Goal: Communication & Community: Answer question/provide support

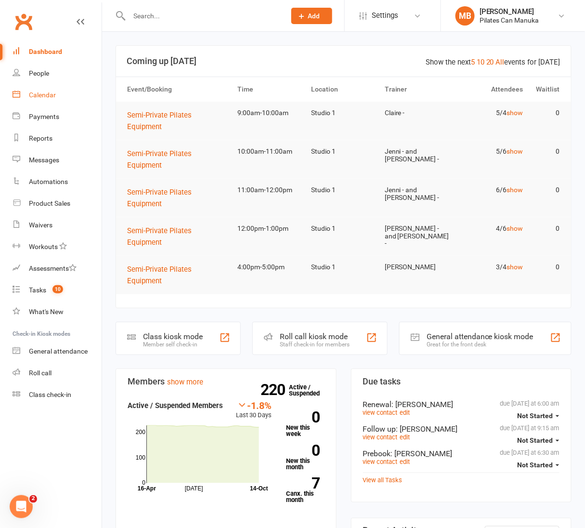
click at [50, 93] on div "Calendar" at bounding box center [42, 95] width 27 height 8
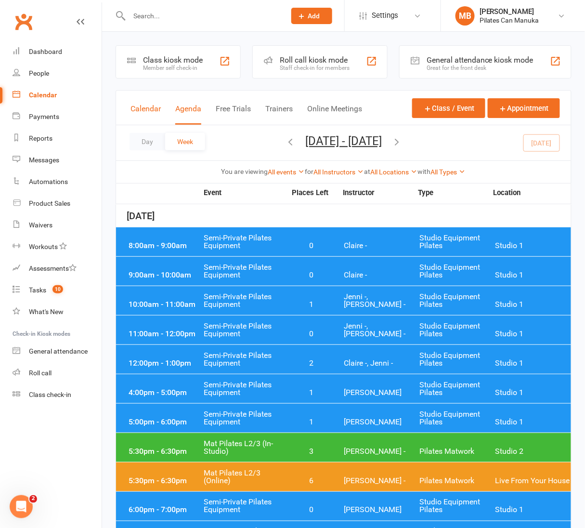
click at [149, 106] on button "Calendar" at bounding box center [146, 114] width 30 height 21
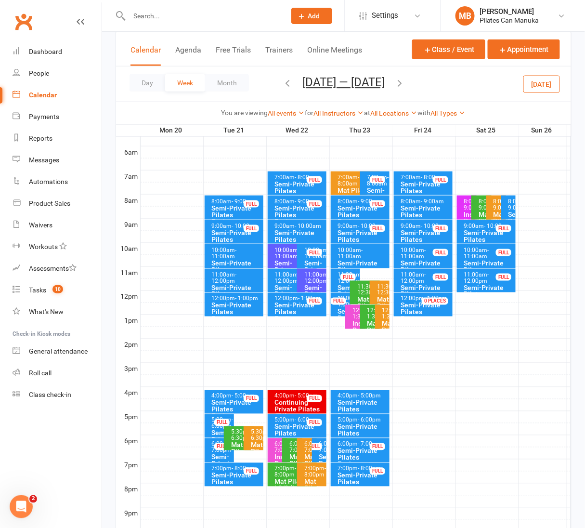
scroll to position [195, 0]
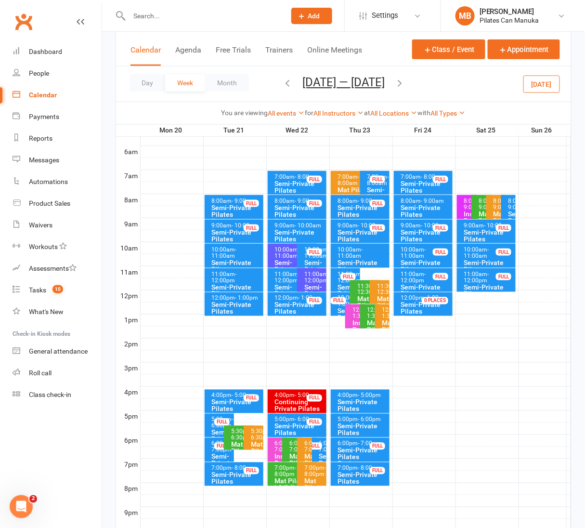
click at [353, 82] on button "Oct 20 — 26 2025" at bounding box center [343, 82] width 82 height 13
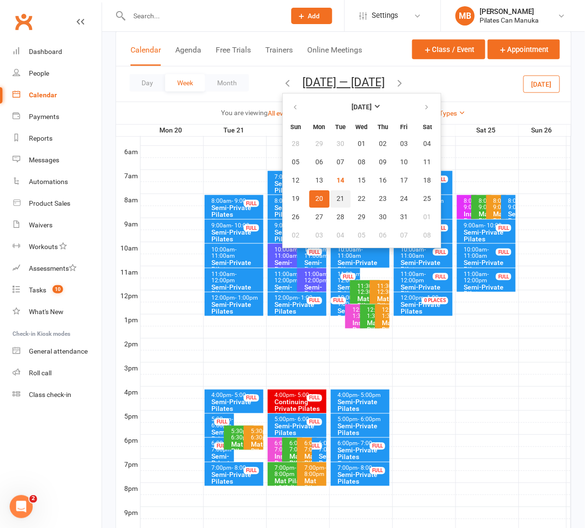
click at [337, 195] on span "21" at bounding box center [341, 199] width 8 height 8
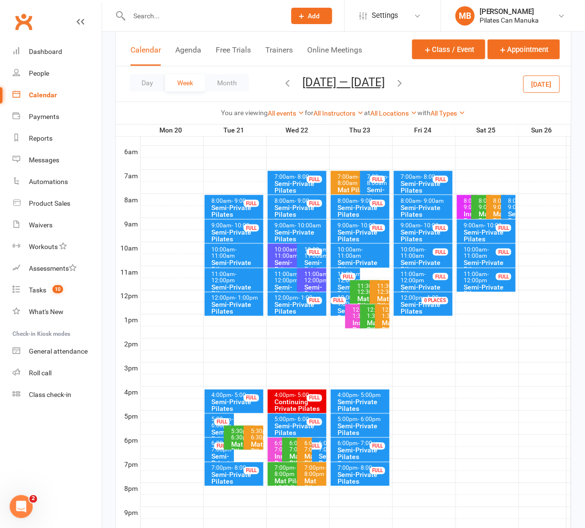
click at [402, 79] on icon "button" at bounding box center [399, 83] width 11 height 11
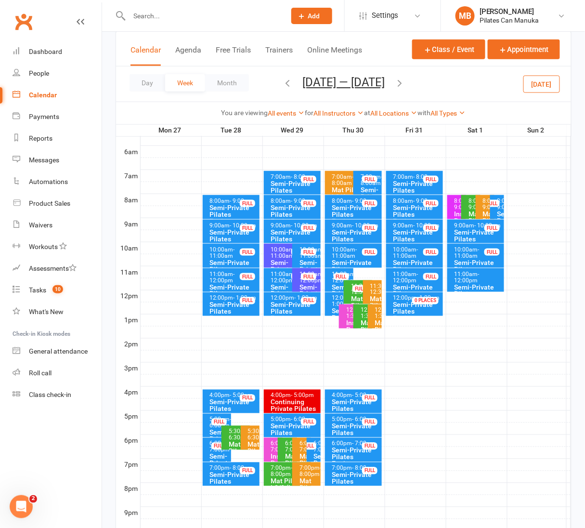
click at [405, 84] on icon "button" at bounding box center [399, 83] width 11 height 11
click at [398, 82] on icon "button" at bounding box center [399, 83] width 11 height 11
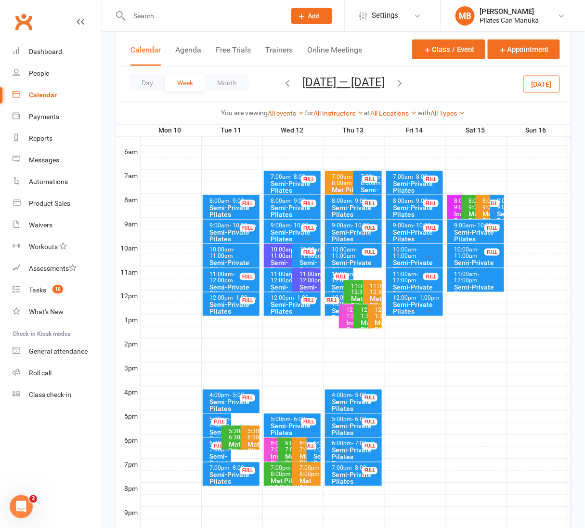
click at [403, 83] on icon "button" at bounding box center [399, 83] width 11 height 11
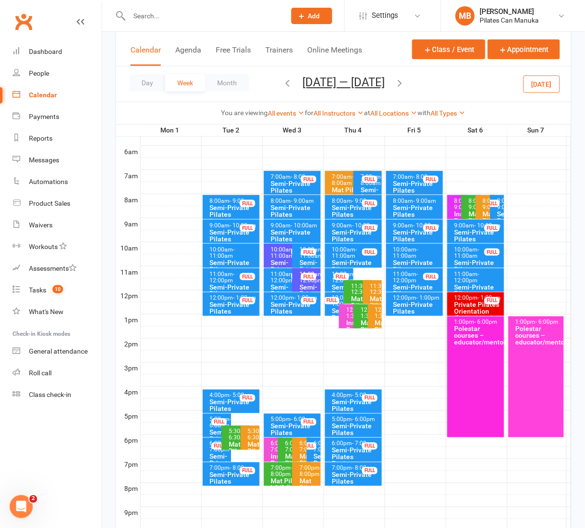
click at [398, 83] on icon "button" at bounding box center [399, 83] width 11 height 11
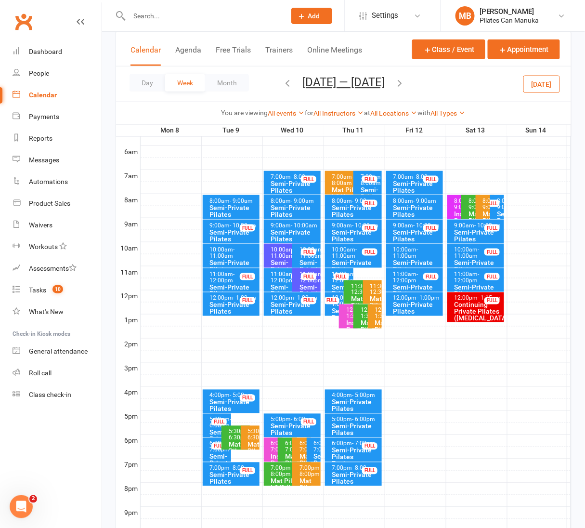
click at [398, 83] on icon "button" at bounding box center [399, 83] width 11 height 11
click at [404, 84] on icon "button" at bounding box center [399, 83] width 11 height 11
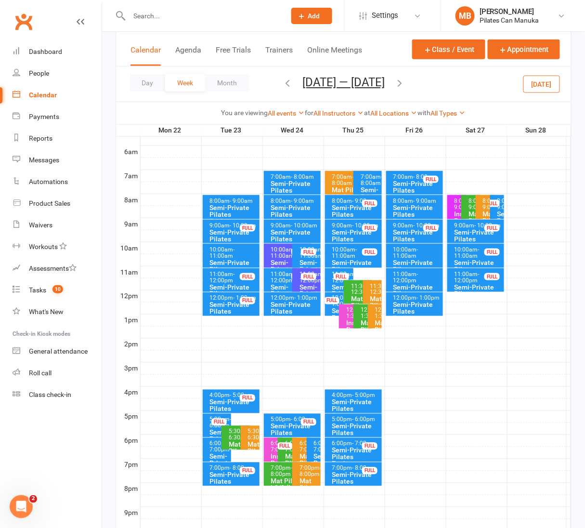
click at [404, 84] on icon "button" at bounding box center [399, 83] width 11 height 11
click at [405, 84] on icon "button" at bounding box center [399, 83] width 11 height 11
click at [396, 85] on icon "button" at bounding box center [399, 83] width 11 height 11
click at [405, 85] on icon "button" at bounding box center [399, 83] width 11 height 11
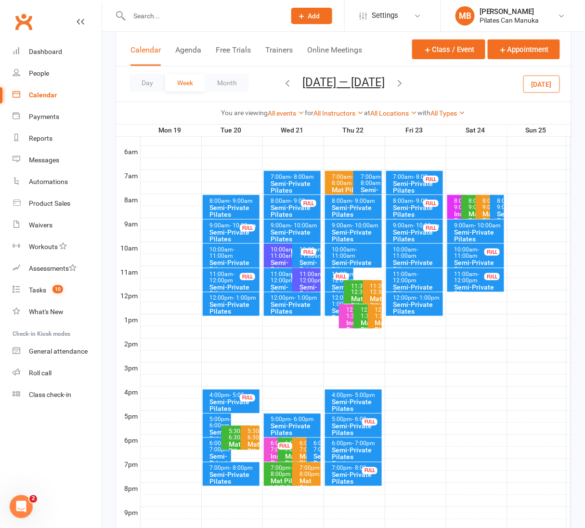
click at [404, 84] on icon "button" at bounding box center [399, 83] width 11 height 11
click at [405, 82] on icon "button" at bounding box center [399, 83] width 11 height 11
click at [400, 82] on icon "button" at bounding box center [399, 83] width 11 height 11
click at [337, 84] on button "Feb 9 — 15 2026" at bounding box center [343, 82] width 82 height 13
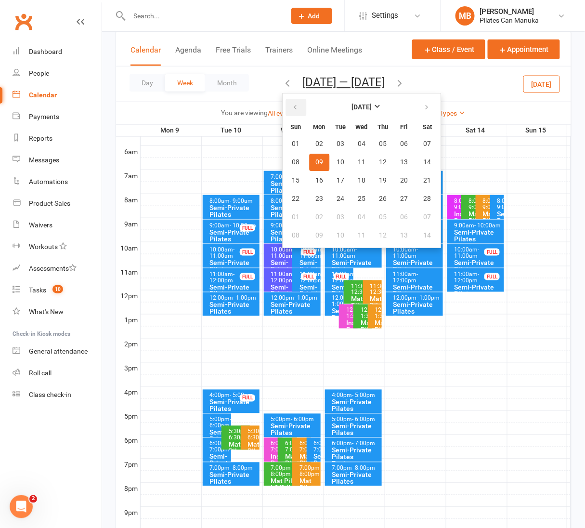
click at [292, 107] on icon "button" at bounding box center [295, 108] width 7 height 8
click at [336, 169] on button "09" at bounding box center [340, 162] width 20 height 17
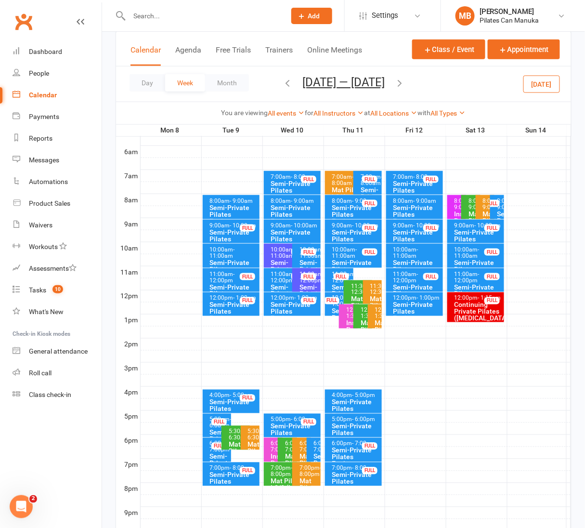
click at [402, 82] on icon "button" at bounding box center [399, 83] width 11 height 11
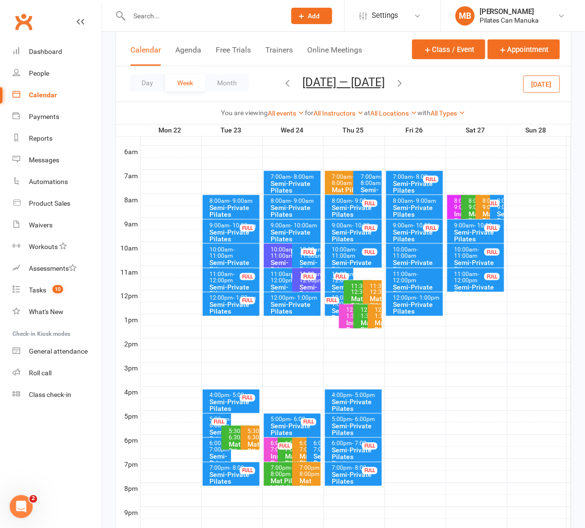
click at [402, 82] on icon "button" at bounding box center [399, 83] width 11 height 11
click at [405, 82] on icon "button" at bounding box center [399, 83] width 11 height 11
click at [337, 82] on button "Jan 5 — 11 2026" at bounding box center [343, 82] width 82 height 13
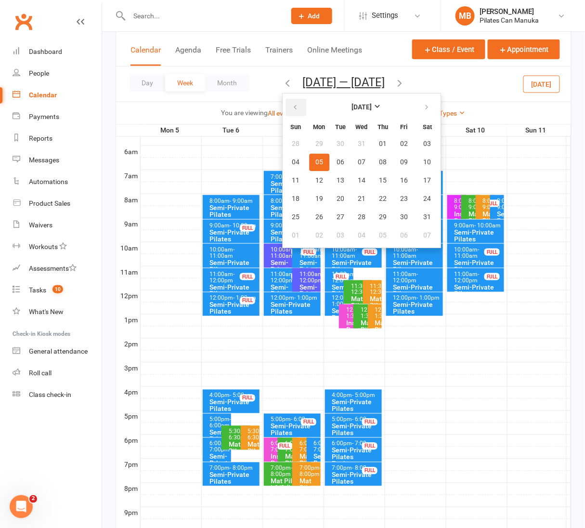
click at [300, 107] on button "button" at bounding box center [296, 107] width 21 height 17
click at [337, 195] on span "21" at bounding box center [341, 199] width 8 height 8
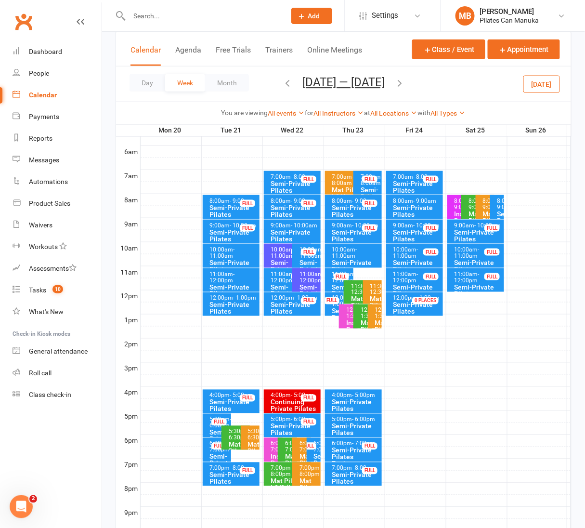
click at [404, 84] on icon "button" at bounding box center [399, 83] width 11 height 11
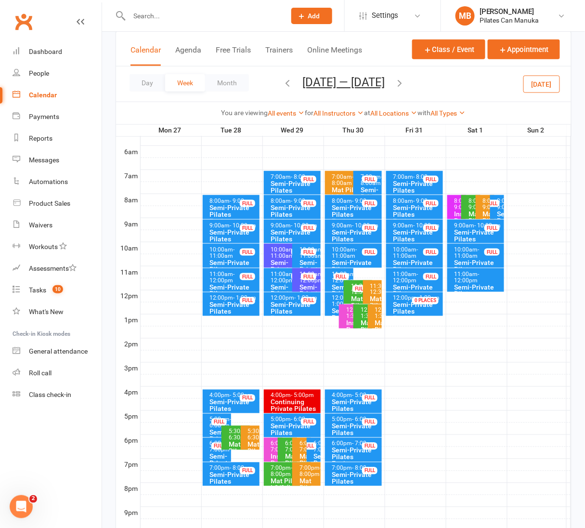
click at [405, 81] on icon "button" at bounding box center [399, 83] width 11 height 11
click at [398, 84] on icon "button" at bounding box center [399, 83] width 11 height 11
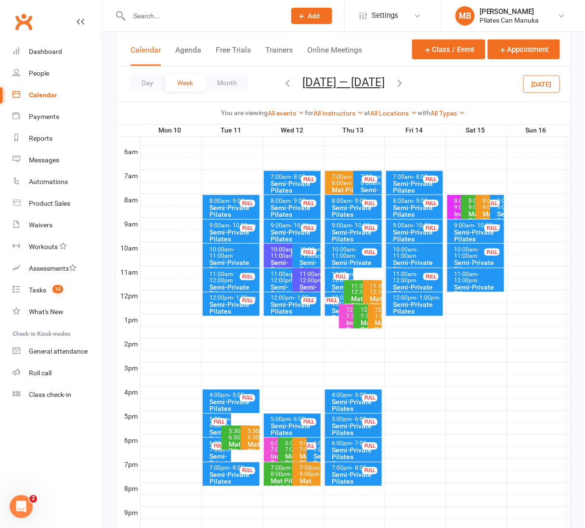
click at [404, 82] on icon "button" at bounding box center [399, 83] width 11 height 11
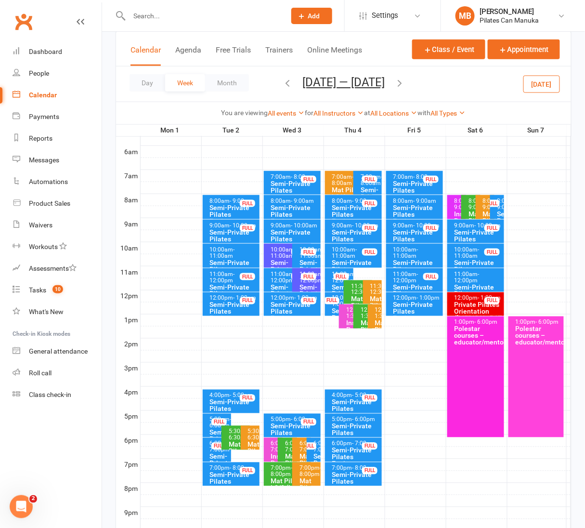
click at [396, 82] on icon "button" at bounding box center [399, 83] width 11 height 11
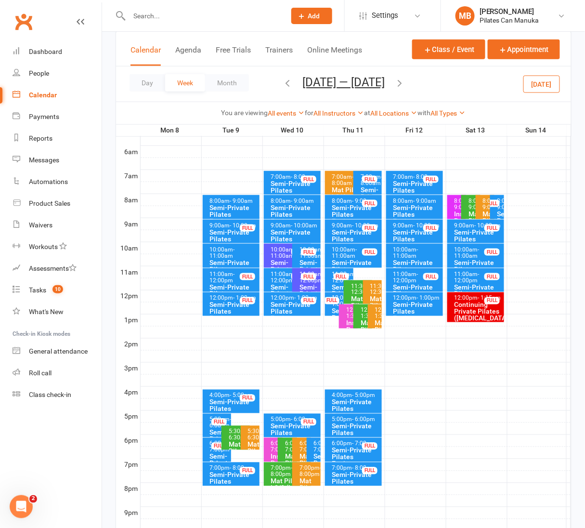
click at [396, 82] on icon "button" at bounding box center [399, 83] width 11 height 11
click at [230, 252] on span "- 11:00am" at bounding box center [222, 252] width 25 height 13
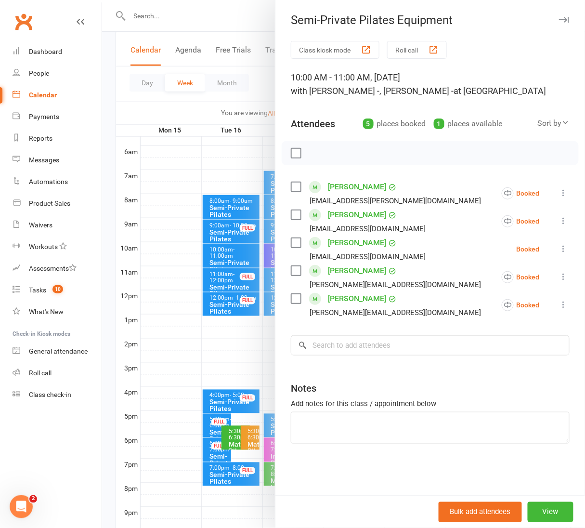
click at [134, 106] on div at bounding box center [343, 264] width 483 height 528
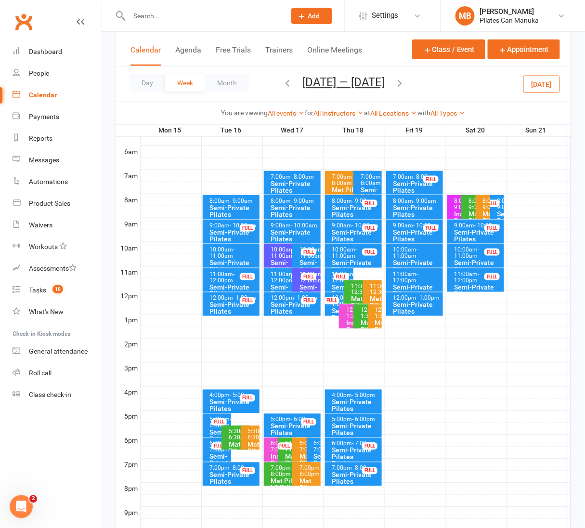
click at [405, 79] on icon "button" at bounding box center [399, 83] width 11 height 11
click at [235, 246] on span "- 11:00am" at bounding box center [222, 252] width 25 height 13
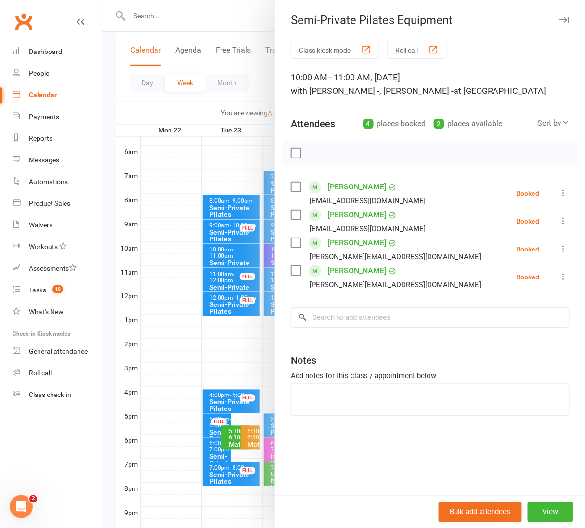
click at [239, 72] on div at bounding box center [343, 264] width 483 height 528
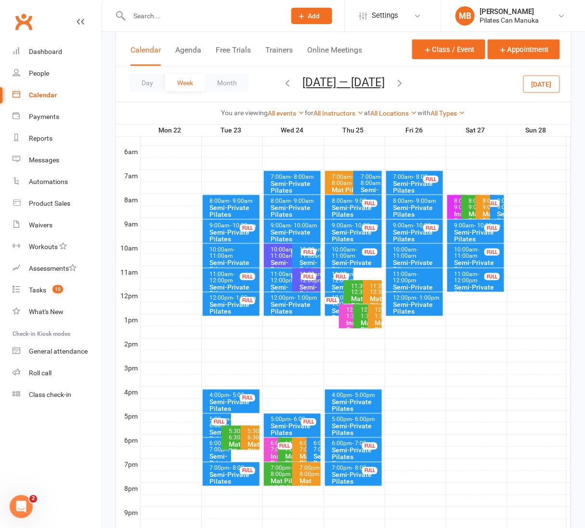
click at [403, 79] on icon "button" at bounding box center [399, 83] width 11 height 11
click at [225, 250] on div "10:00am - 11:00am" at bounding box center [233, 253] width 49 height 13
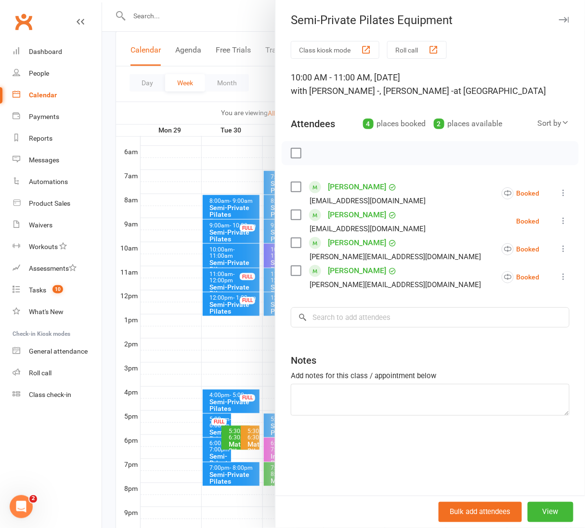
click at [249, 13] on div at bounding box center [343, 264] width 483 height 528
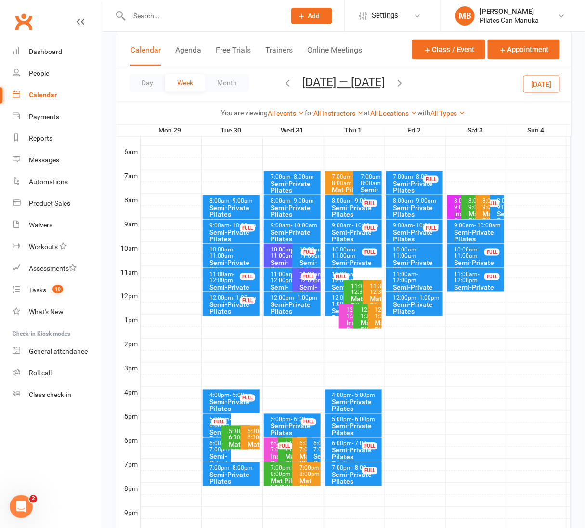
click at [405, 85] on icon "button" at bounding box center [399, 83] width 11 height 11
click at [222, 256] on span "- 11:00am" at bounding box center [222, 252] width 25 height 13
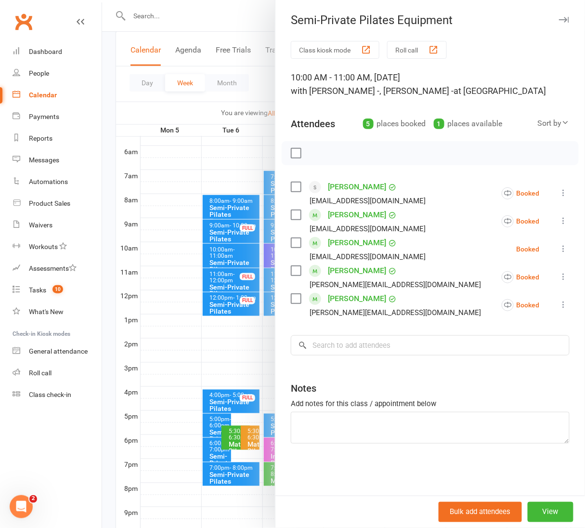
click at [224, 15] on div at bounding box center [343, 264] width 483 height 528
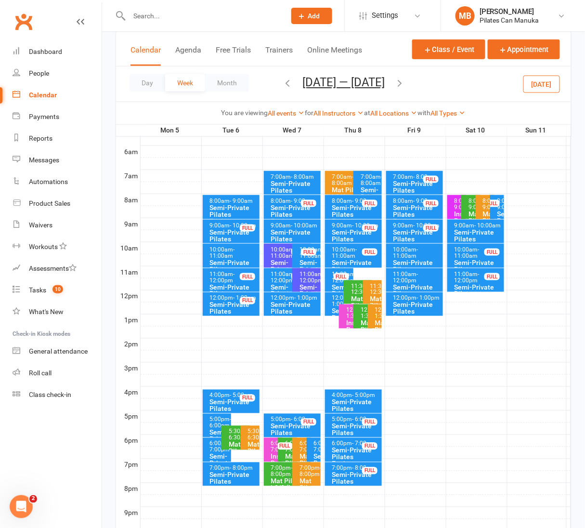
click at [403, 84] on icon "button" at bounding box center [399, 83] width 11 height 11
click at [235, 251] on span "- 11:00am" at bounding box center [222, 252] width 25 height 13
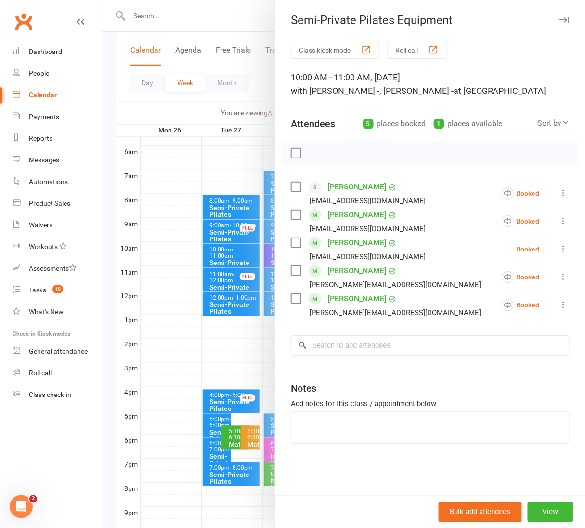
click at [228, 16] on div at bounding box center [343, 264] width 483 height 528
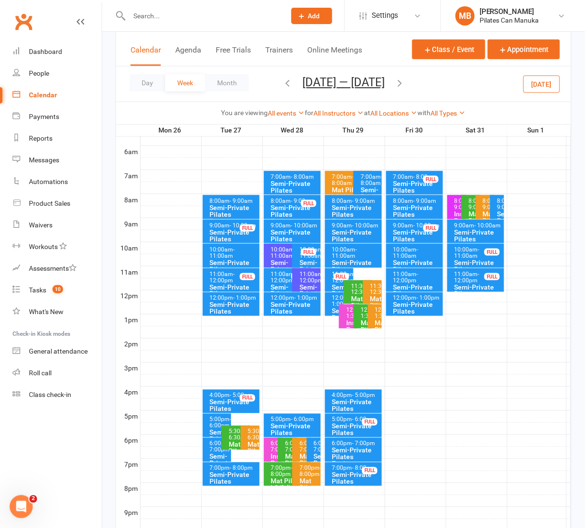
click at [315, 88] on button "Jan 26 — Feb 1 2026" at bounding box center [343, 82] width 82 height 13
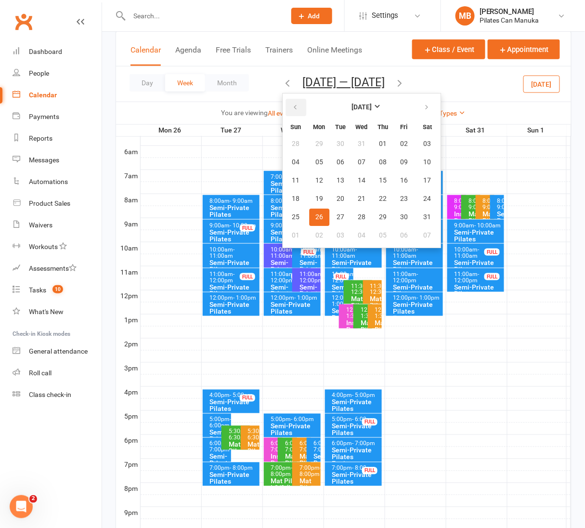
click at [292, 111] on icon "button" at bounding box center [295, 108] width 7 height 8
click at [332, 196] on button "21" at bounding box center [340, 198] width 20 height 17
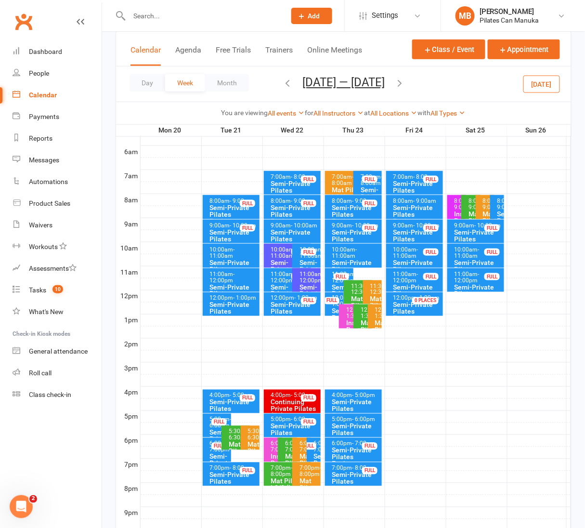
click at [404, 85] on icon "button" at bounding box center [399, 83] width 11 height 11
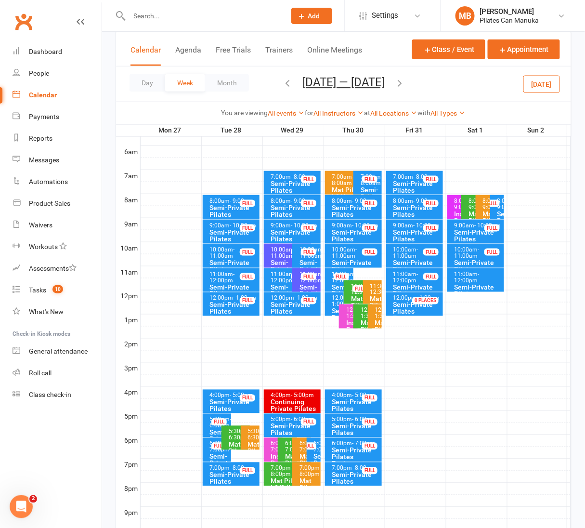
click at [405, 87] on icon "button" at bounding box center [399, 83] width 11 height 11
click at [401, 84] on icon "button" at bounding box center [399, 83] width 11 height 11
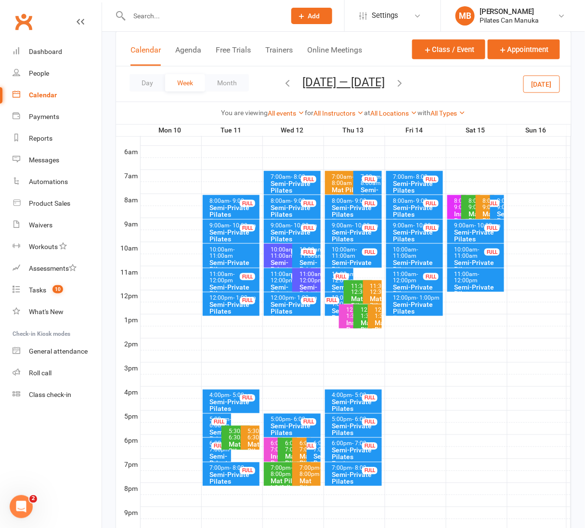
click at [331, 84] on button "Nov 10 — 16 2025" at bounding box center [343, 82] width 82 height 13
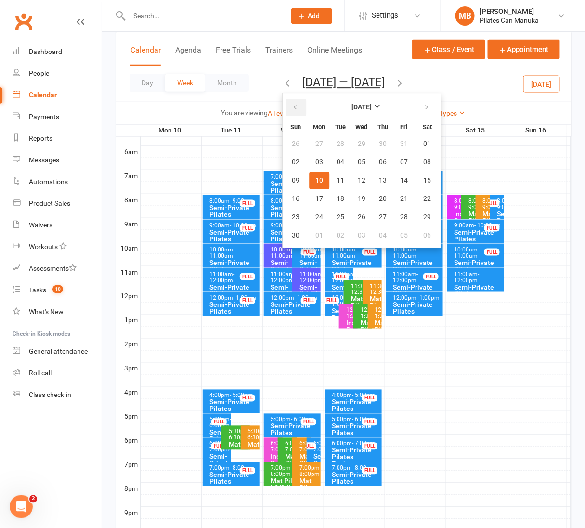
click at [292, 108] on icon "button" at bounding box center [295, 108] width 7 height 8
click at [337, 195] on span "21" at bounding box center [341, 199] width 8 height 8
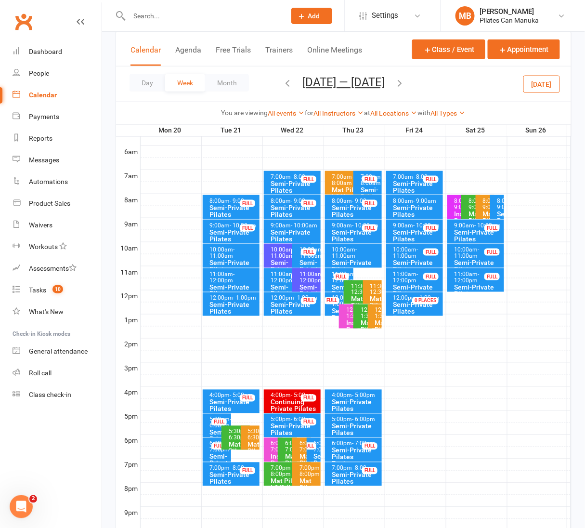
click at [400, 85] on icon "button" at bounding box center [399, 83] width 11 height 11
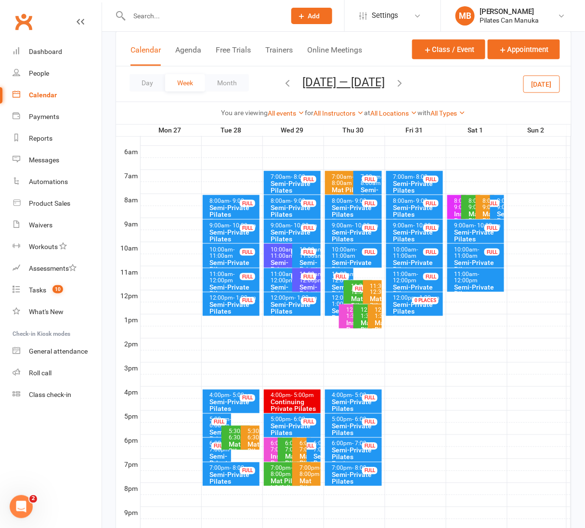
click at [405, 82] on icon "button" at bounding box center [399, 83] width 11 height 11
click at [397, 78] on icon "button" at bounding box center [399, 83] width 11 height 11
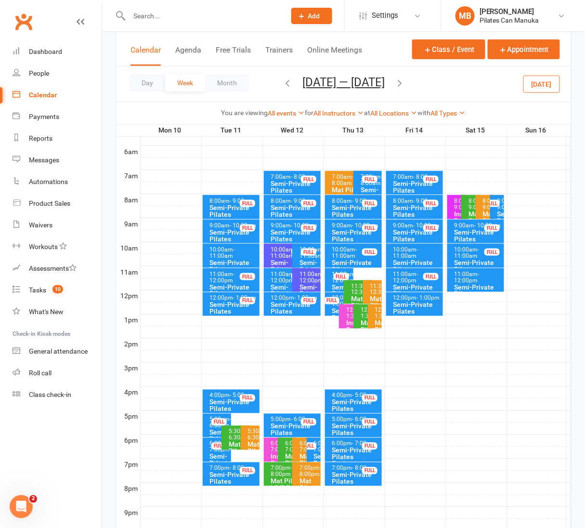
click at [344, 85] on button "Nov 10 — 16 2025" at bounding box center [343, 82] width 82 height 13
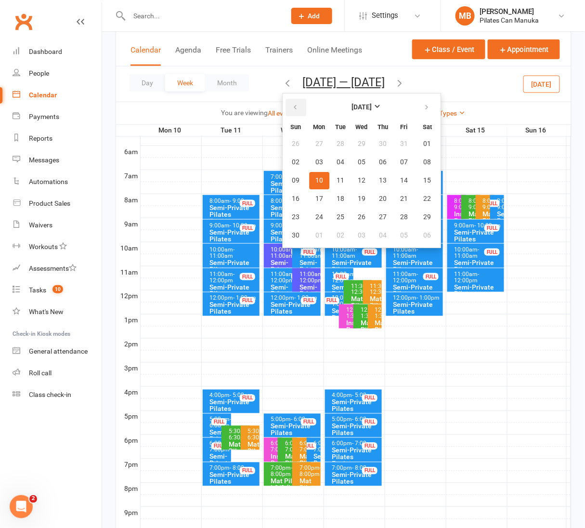
click at [292, 105] on icon "button" at bounding box center [295, 108] width 7 height 8
click at [354, 173] on button "15" at bounding box center [362, 180] width 20 height 17
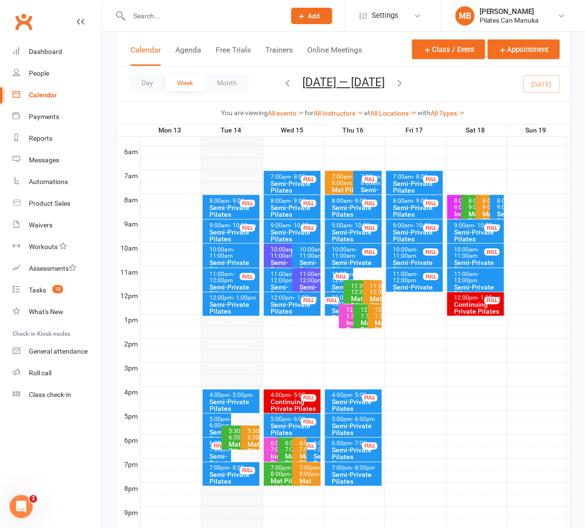
click at [281, 198] on div "8:00am - 9:00am" at bounding box center [295, 201] width 49 height 6
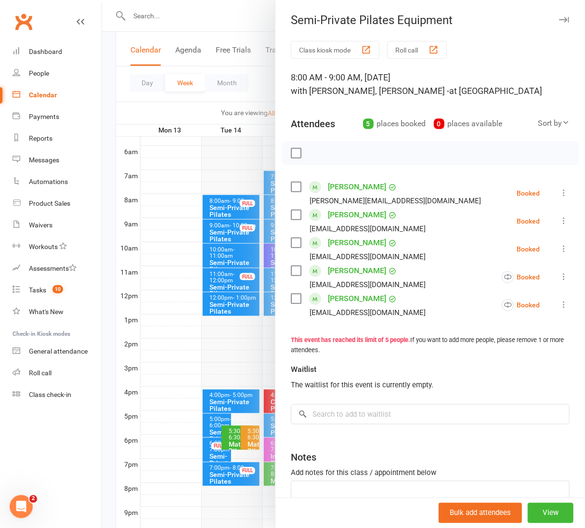
click at [232, 17] on div at bounding box center [343, 264] width 483 height 528
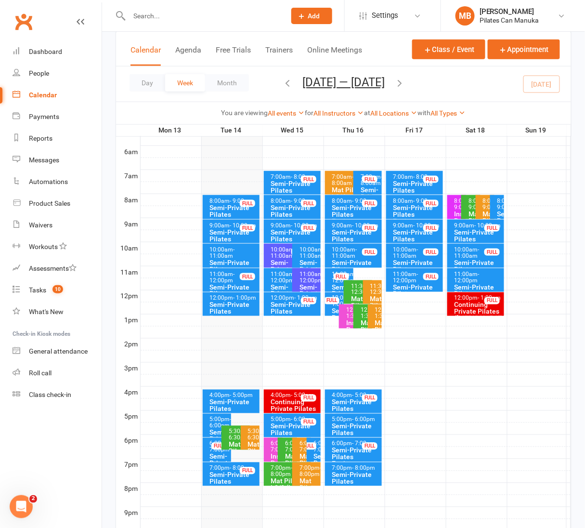
click at [404, 87] on icon "button" at bounding box center [399, 83] width 11 height 11
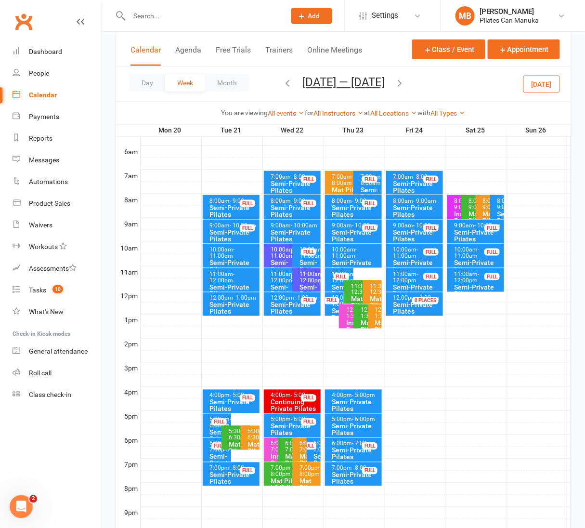
click at [284, 204] on div "Semi-Private Pilates Equipment" at bounding box center [295, 214] width 49 height 20
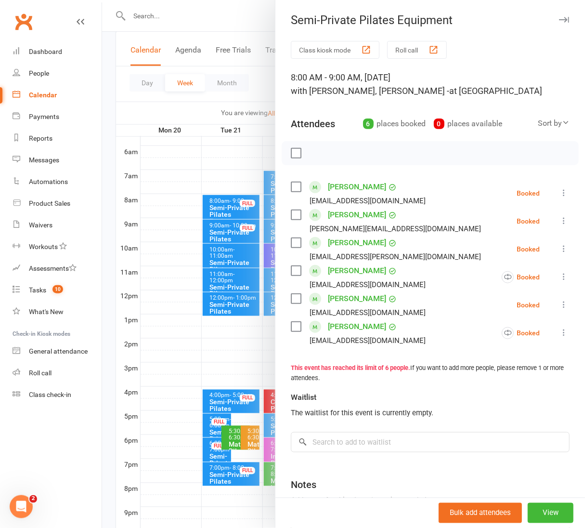
click at [234, 15] on div at bounding box center [343, 264] width 483 height 528
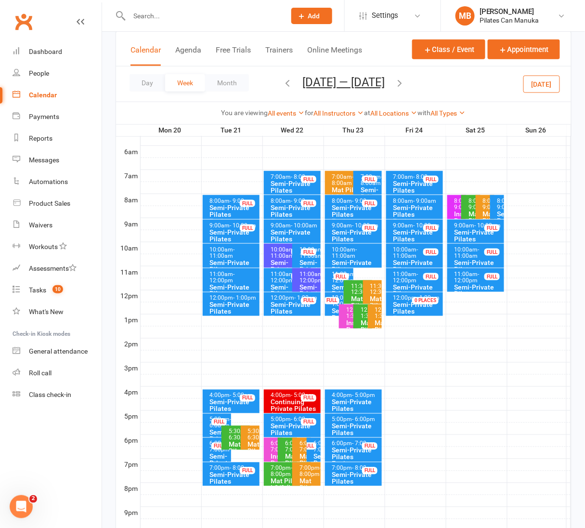
click at [402, 82] on icon "button" at bounding box center [399, 83] width 11 height 11
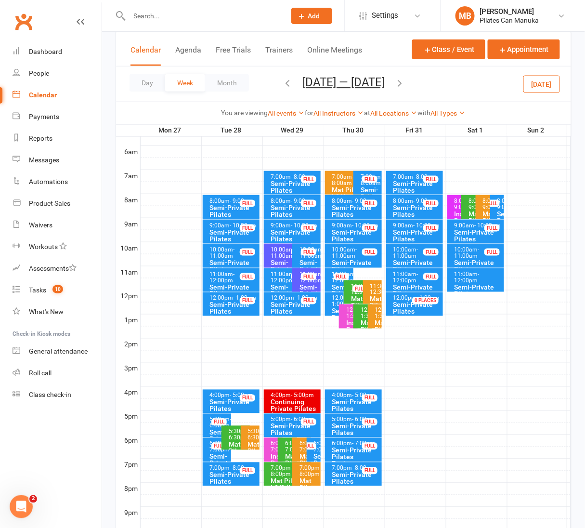
click at [276, 205] on div "Semi-Private Pilates Equipment" at bounding box center [295, 214] width 49 height 20
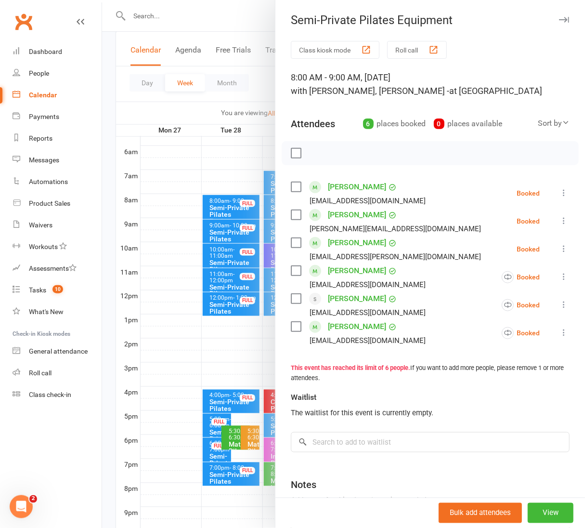
click at [250, 21] on div at bounding box center [343, 264] width 483 height 528
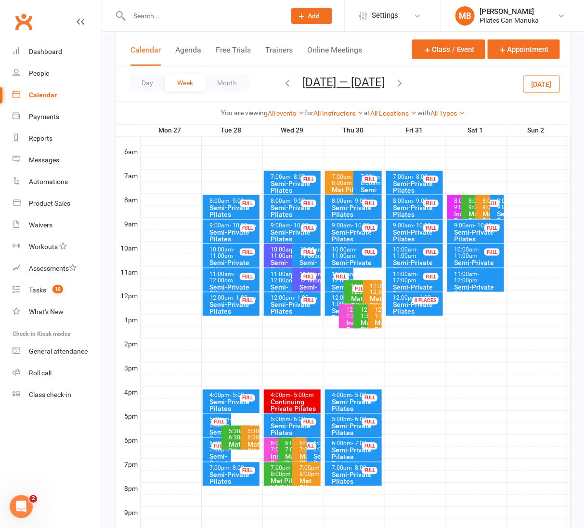
click at [405, 85] on icon "button" at bounding box center [399, 83] width 11 height 11
click at [285, 206] on div "Semi-Private Pilates Equipment" at bounding box center [295, 214] width 49 height 20
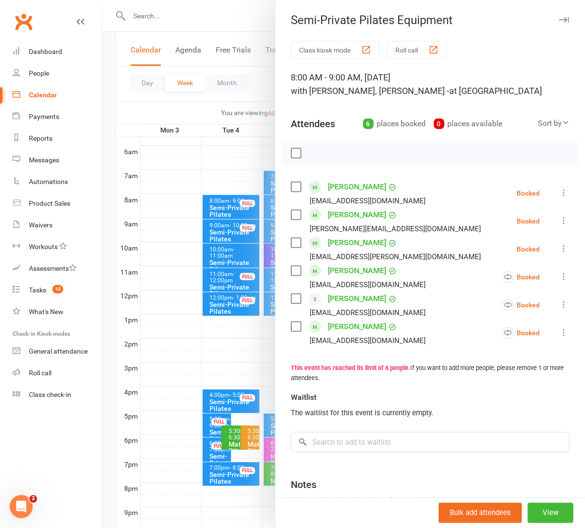
click at [238, 26] on div at bounding box center [343, 264] width 483 height 528
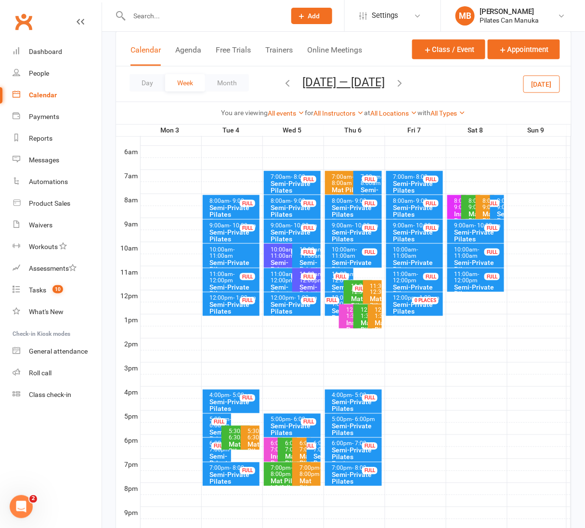
click at [397, 84] on icon "button" at bounding box center [399, 83] width 11 height 11
click at [278, 209] on div "Semi-Private Pilates Equipment" at bounding box center [295, 214] width 49 height 20
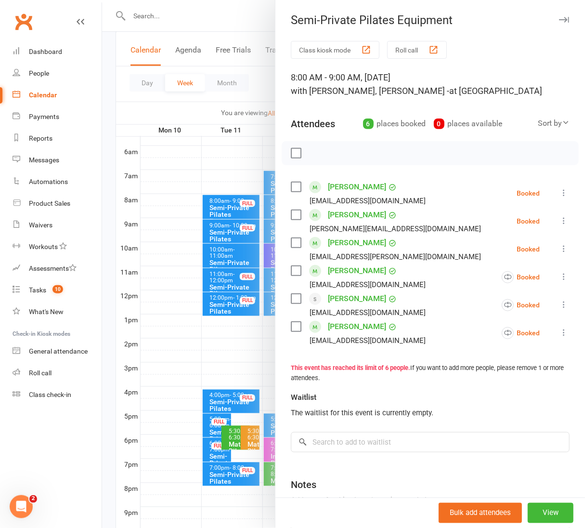
click at [225, 7] on div at bounding box center [343, 264] width 483 height 528
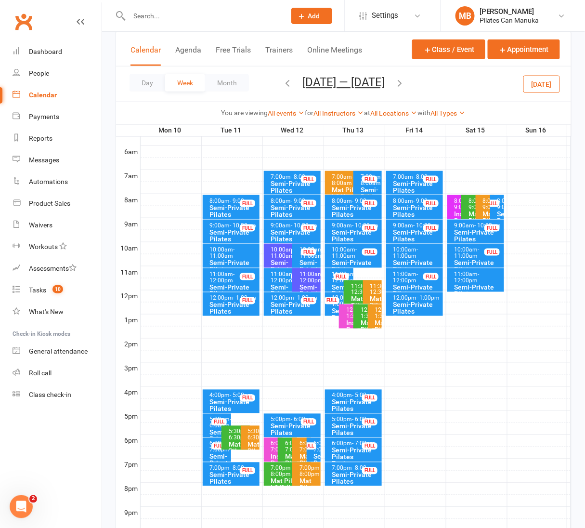
click at [404, 82] on icon "button" at bounding box center [399, 83] width 11 height 11
click at [288, 208] on div "Semi-Private Pilates Equipment" at bounding box center [295, 214] width 49 height 20
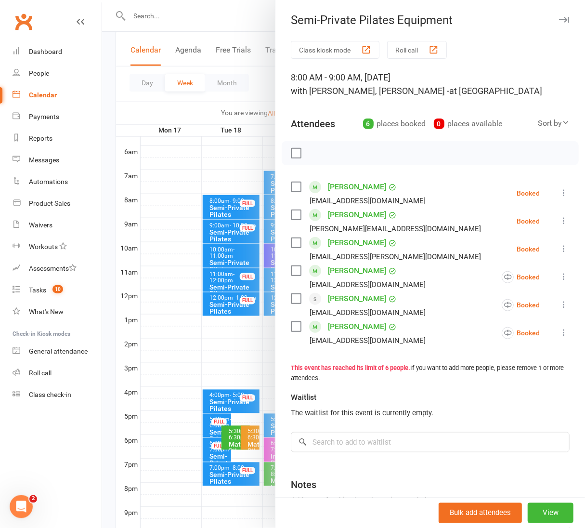
click at [236, 11] on div at bounding box center [343, 264] width 483 height 528
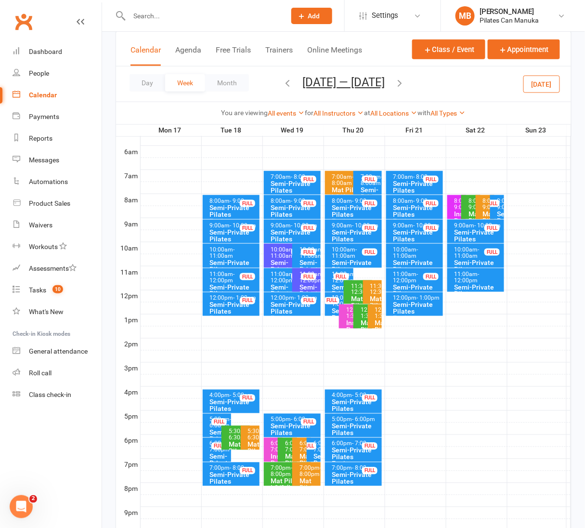
click at [401, 84] on icon "button" at bounding box center [399, 83] width 11 height 11
click at [292, 206] on div "Semi-Private Pilates Equipment" at bounding box center [295, 214] width 49 height 20
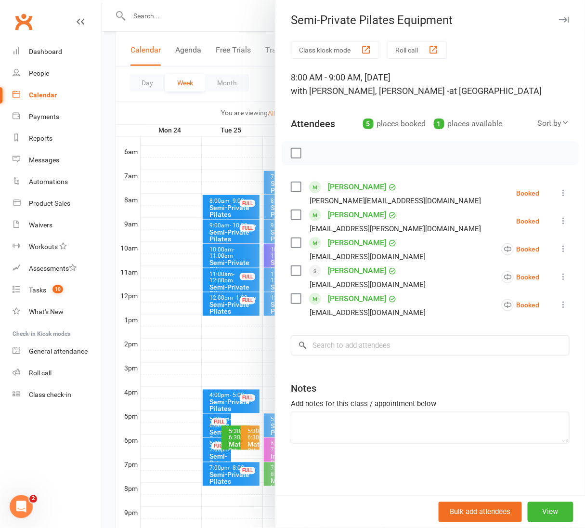
click at [228, 18] on div at bounding box center [343, 264] width 483 height 528
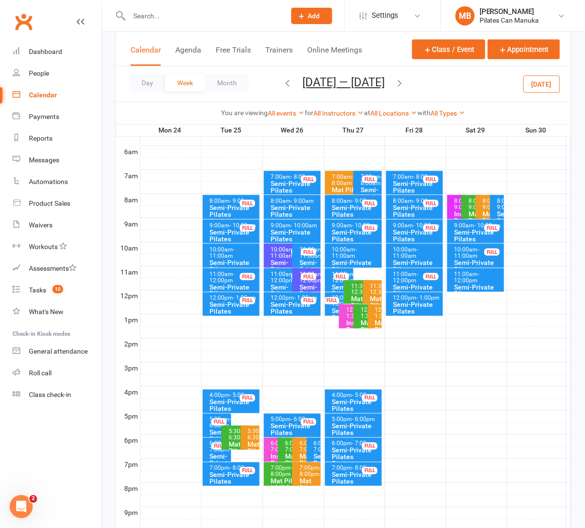
click at [404, 80] on icon "button" at bounding box center [399, 83] width 11 height 11
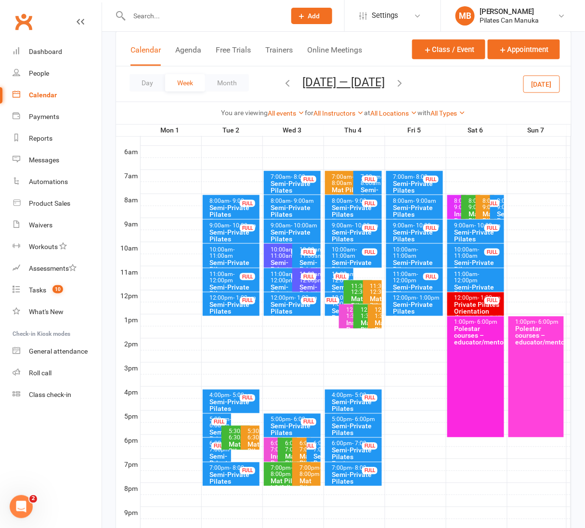
click at [399, 80] on icon "button" at bounding box center [399, 83] width 11 height 11
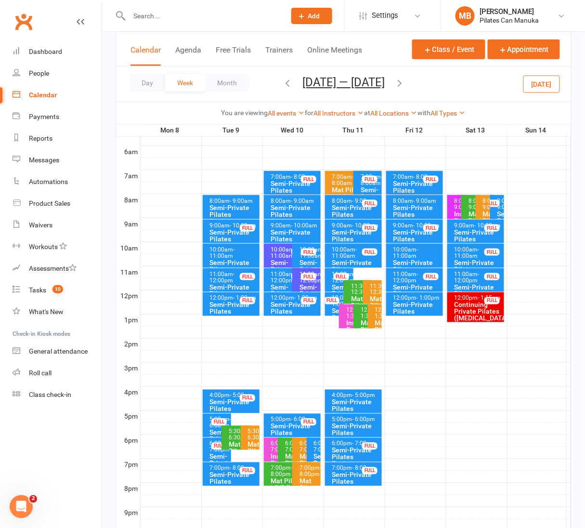
click at [291, 206] on div "Semi-Private Pilates Equipment" at bounding box center [295, 214] width 49 height 20
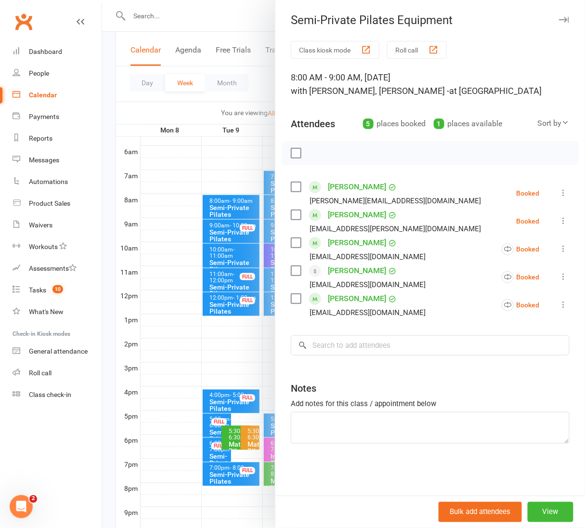
click at [245, 23] on div at bounding box center [343, 264] width 483 height 528
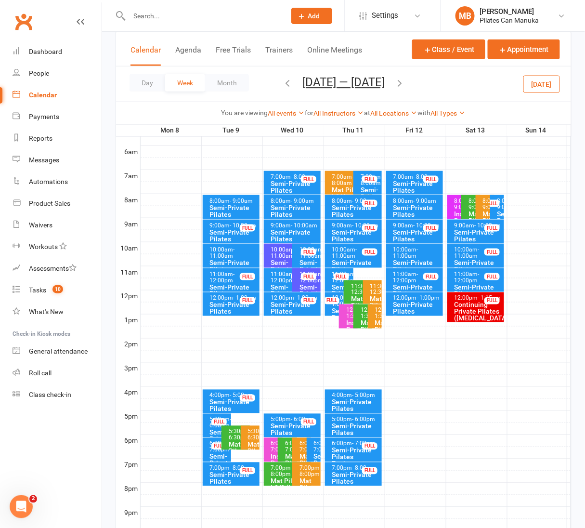
click at [398, 82] on icon "button" at bounding box center [399, 83] width 11 height 11
click at [402, 83] on icon "button" at bounding box center [399, 83] width 11 height 11
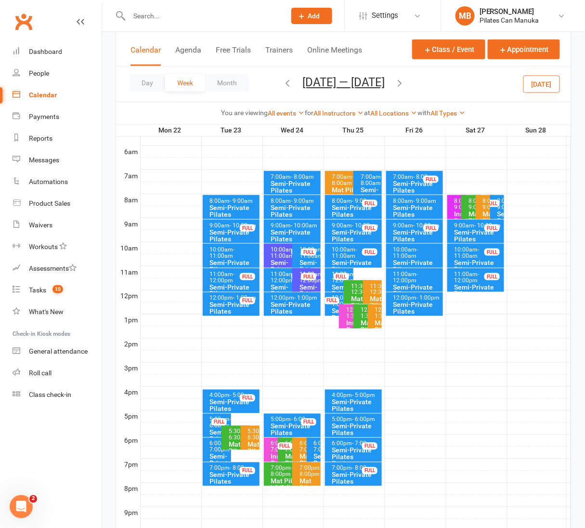
click at [402, 83] on icon "button" at bounding box center [399, 83] width 11 height 11
click at [291, 208] on div "Semi-Private Pilates Equipment" at bounding box center [295, 214] width 49 height 20
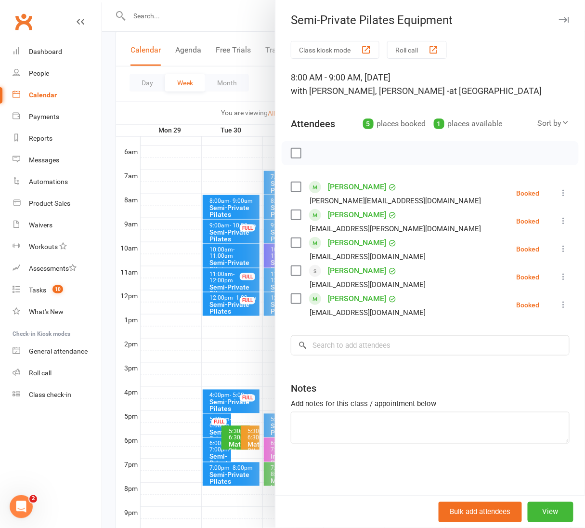
click at [226, 6] on div at bounding box center [343, 264] width 483 height 528
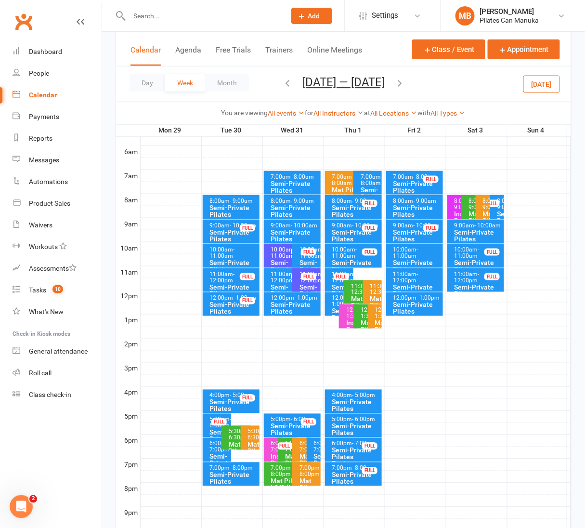
click at [307, 82] on button "Dec 29 2025 — Jan 4 2026" at bounding box center [343, 82] width 82 height 13
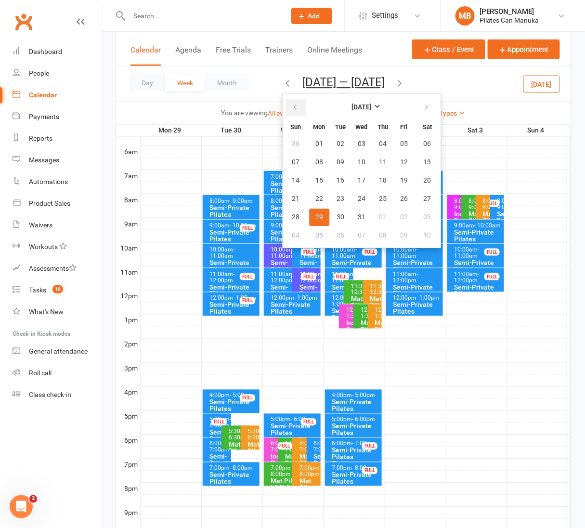
click at [286, 106] on button "button" at bounding box center [296, 107] width 21 height 17
click at [358, 177] on span "15" at bounding box center [362, 181] width 8 height 8
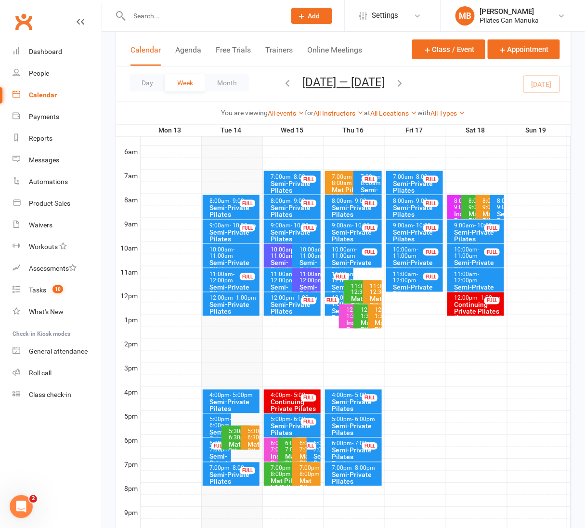
click at [289, 229] on div "Semi-Private Pilates Equipment" at bounding box center [295, 239] width 49 height 20
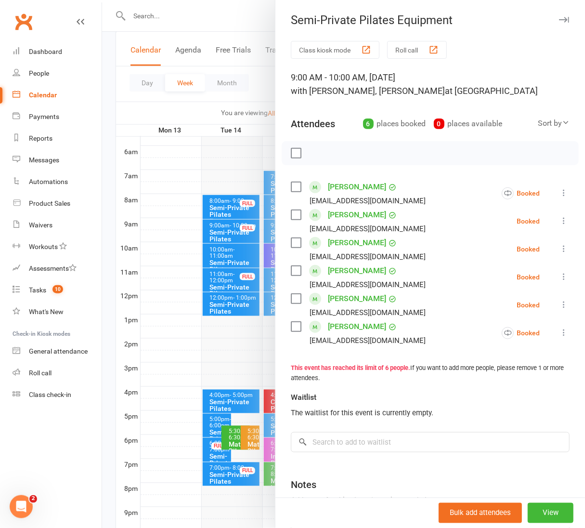
click at [218, 18] on div at bounding box center [343, 264] width 483 height 528
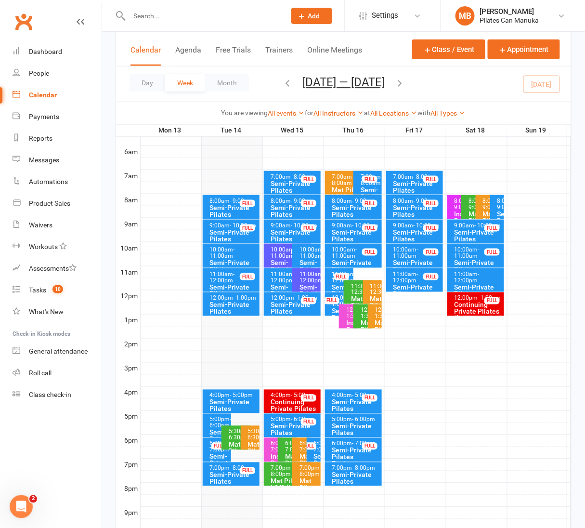
click at [300, 278] on span "- 12:00pm" at bounding box center [312, 277] width 25 height 13
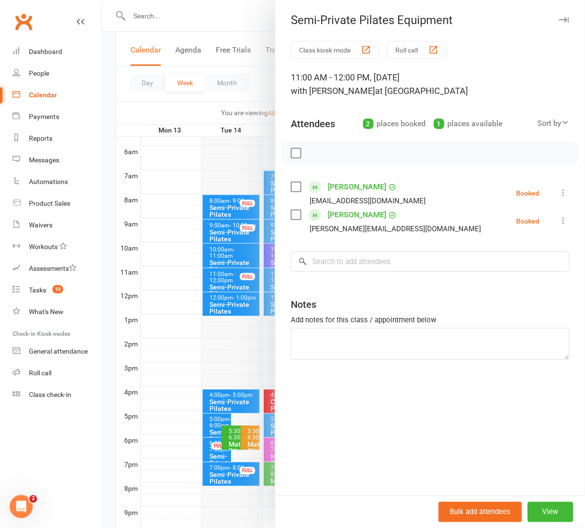
click at [242, 13] on div at bounding box center [343, 264] width 483 height 528
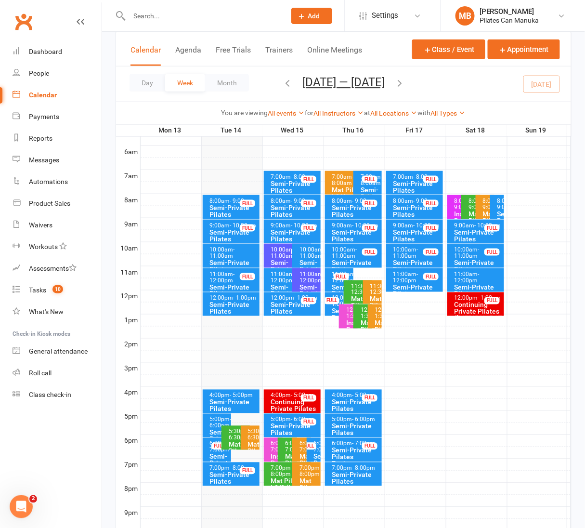
click at [275, 247] on div "10:00am - 11:00am" at bounding box center [290, 253] width 39 height 13
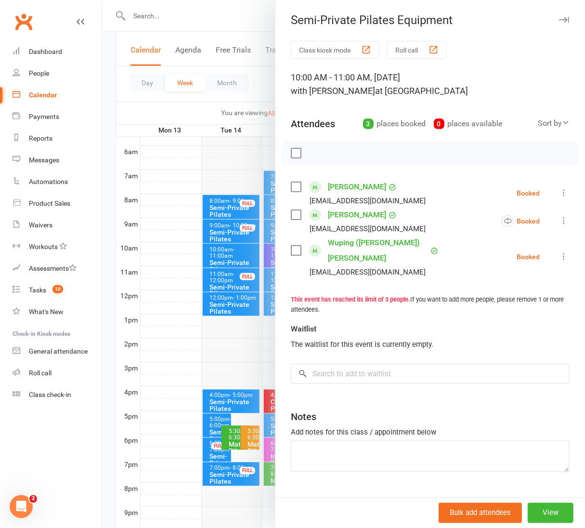
click at [244, 12] on div at bounding box center [343, 264] width 483 height 528
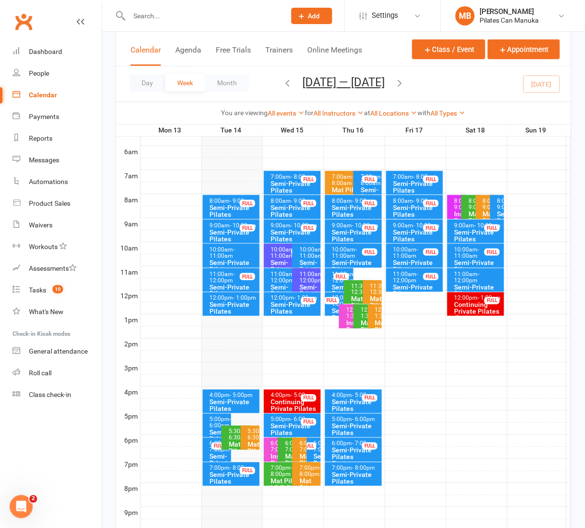
click at [405, 83] on icon "button" at bounding box center [399, 83] width 11 height 11
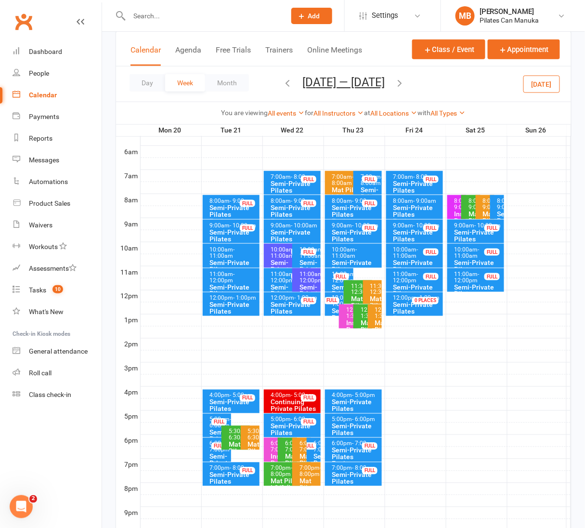
click at [308, 279] on div "11:00am - 12:00pm" at bounding box center [309, 277] width 20 height 13
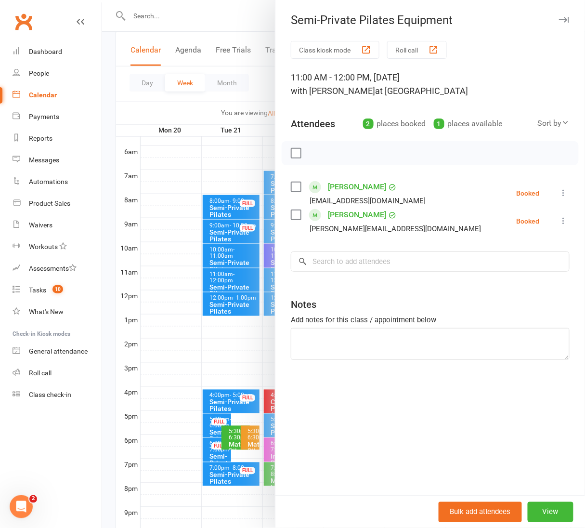
click at [236, 9] on div at bounding box center [343, 264] width 483 height 528
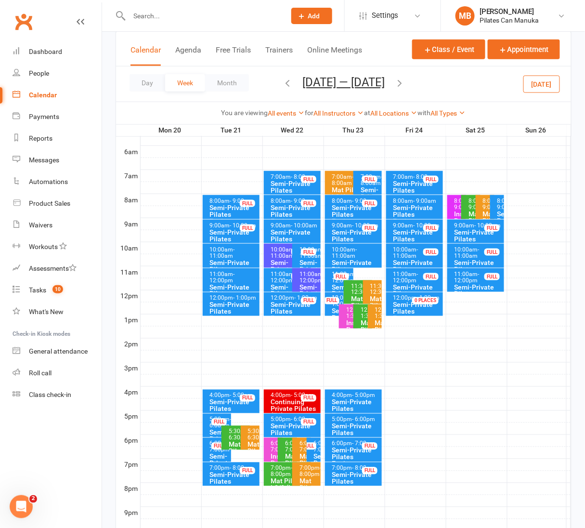
click at [400, 79] on icon "button" at bounding box center [399, 83] width 11 height 11
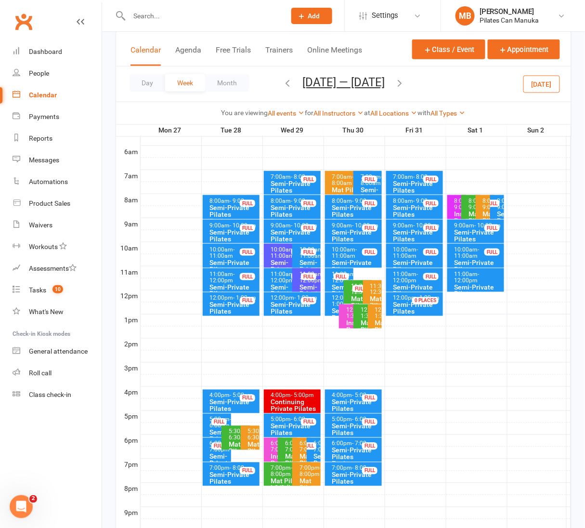
click at [335, 86] on button "Oct 27 — Nov 2 2025" at bounding box center [343, 82] width 82 height 13
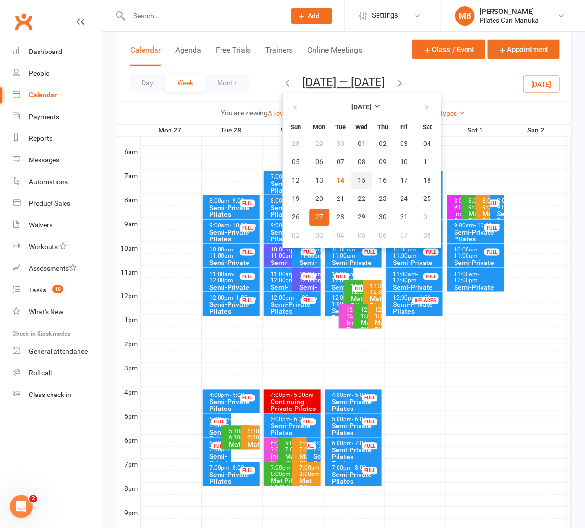
click at [356, 177] on button "15" at bounding box center [362, 180] width 20 height 17
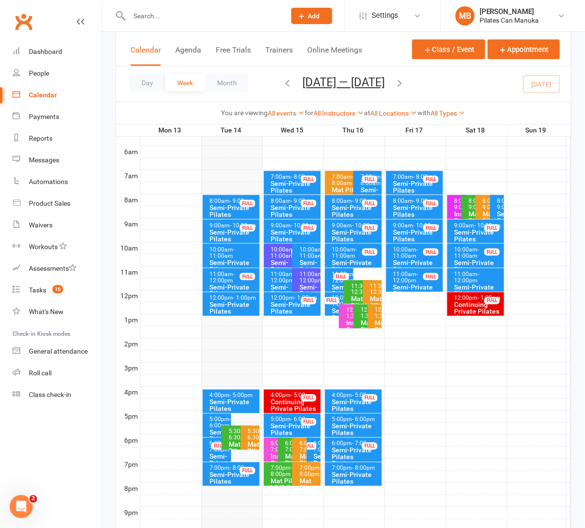
click at [403, 78] on icon "button" at bounding box center [399, 83] width 11 height 11
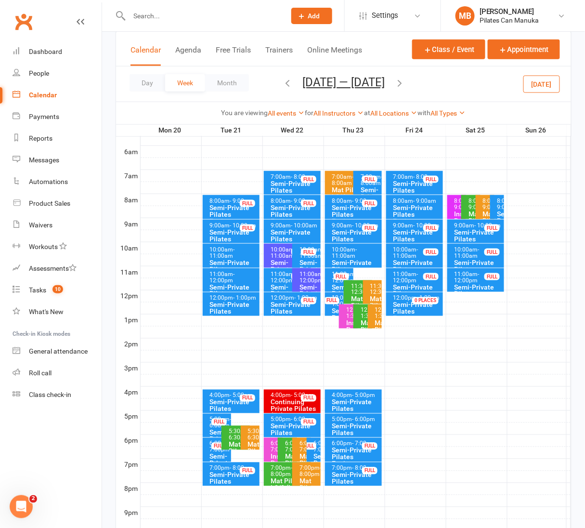
click at [285, 81] on icon "button" at bounding box center [287, 83] width 11 height 11
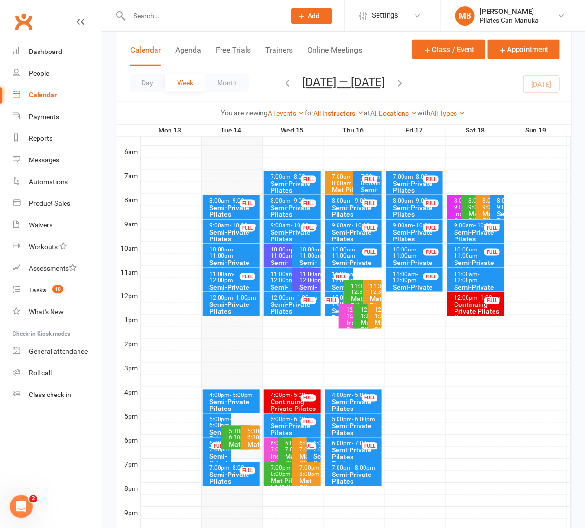
click at [403, 84] on icon "button" at bounding box center [399, 83] width 11 height 11
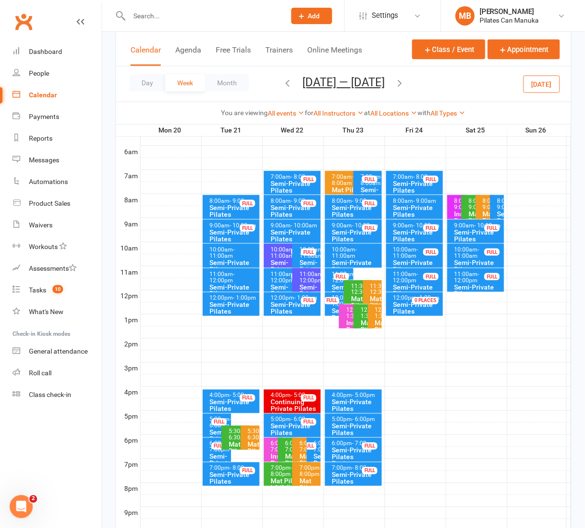
click at [403, 84] on icon "button" at bounding box center [399, 83] width 11 height 11
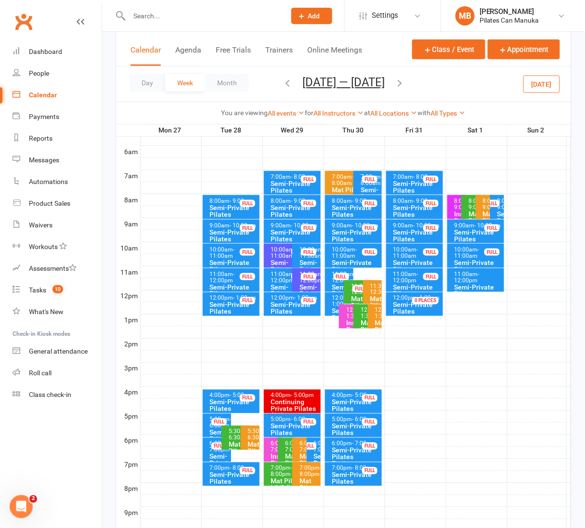
click at [405, 82] on icon "button" at bounding box center [399, 83] width 11 height 11
click at [398, 82] on icon "button" at bounding box center [399, 83] width 11 height 11
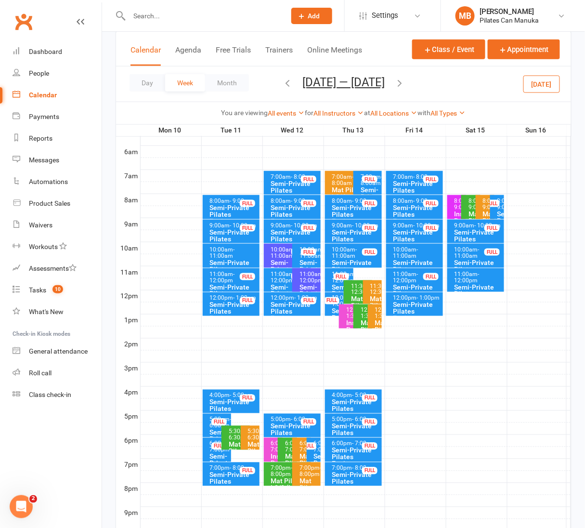
click at [401, 83] on icon "button" at bounding box center [399, 83] width 11 height 11
click at [402, 85] on icon "button" at bounding box center [399, 83] width 11 height 11
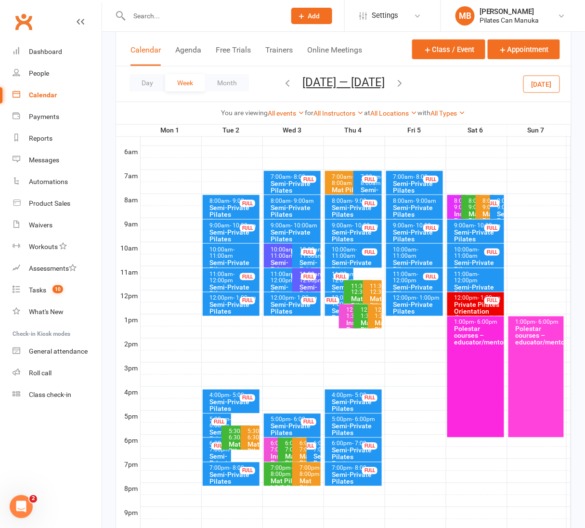
click at [398, 84] on icon "button" at bounding box center [399, 83] width 11 height 11
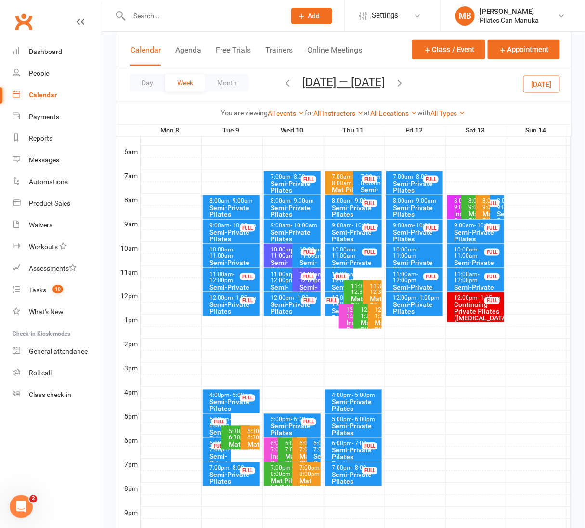
click at [398, 84] on icon "button" at bounding box center [399, 83] width 11 height 11
click at [405, 82] on icon "button" at bounding box center [399, 83] width 11 height 11
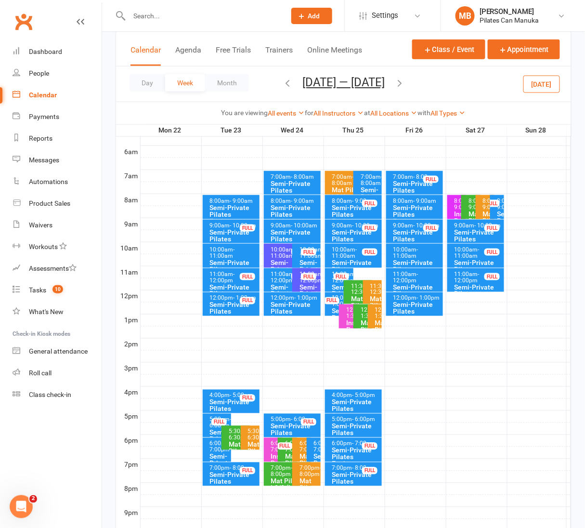
click at [405, 82] on icon "button" at bounding box center [399, 83] width 11 height 11
click at [385, 76] on button "Dec 29 2025 — Jan 4 2026" at bounding box center [343, 82] width 82 height 13
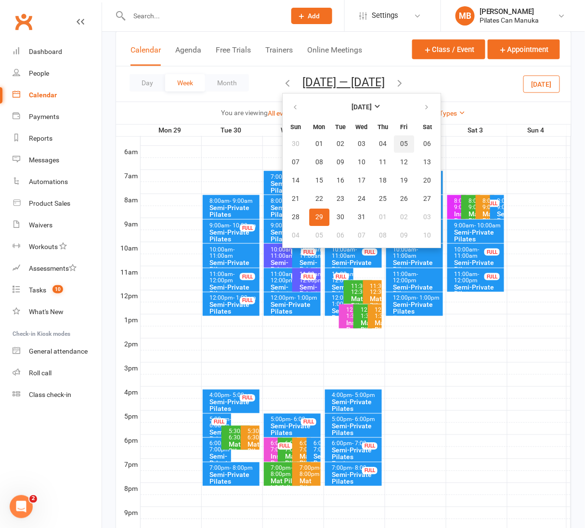
click at [400, 146] on span "05" at bounding box center [404, 144] width 8 height 8
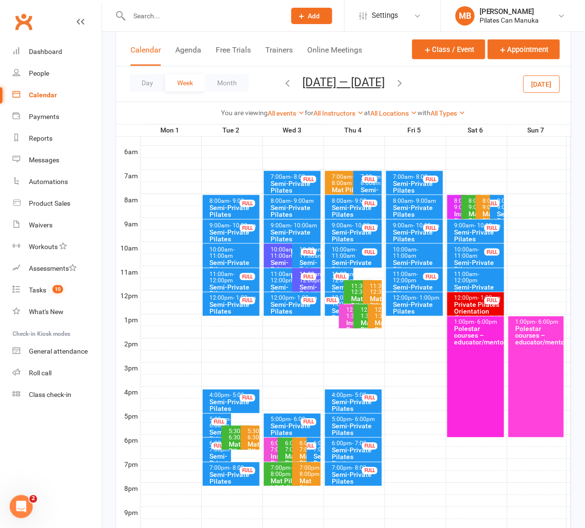
click at [395, 82] on icon "button" at bounding box center [399, 83] width 11 height 11
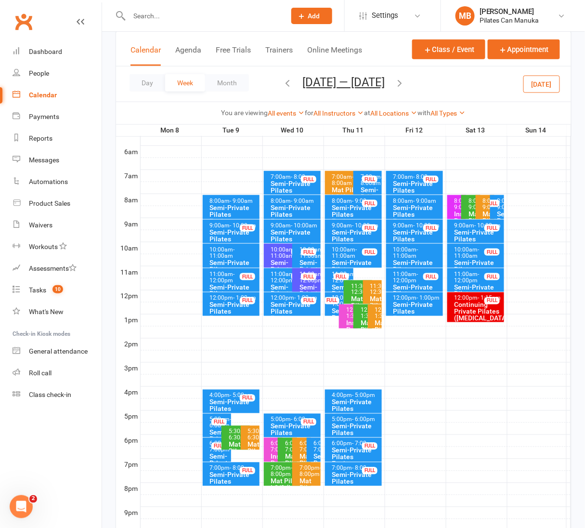
click at [401, 84] on icon "button" at bounding box center [399, 83] width 11 height 11
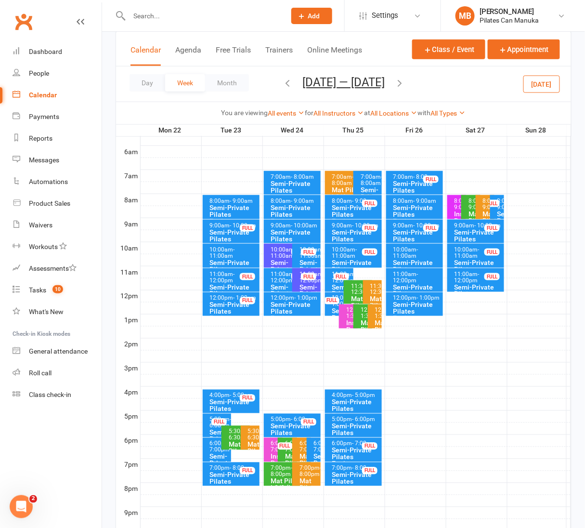
click at [401, 84] on icon "button" at bounding box center [399, 83] width 11 height 11
click at [371, 79] on button "Dec 29 2025 — Jan 4 2026" at bounding box center [343, 82] width 82 height 13
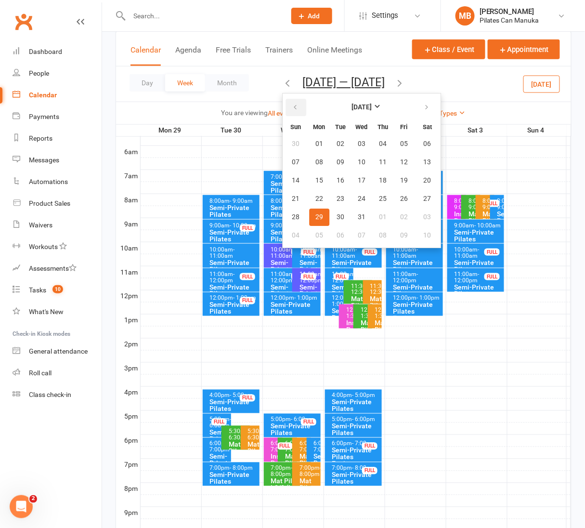
click at [286, 106] on button "button" at bounding box center [296, 107] width 21 height 17
click at [400, 197] on span "24" at bounding box center [404, 199] width 8 height 8
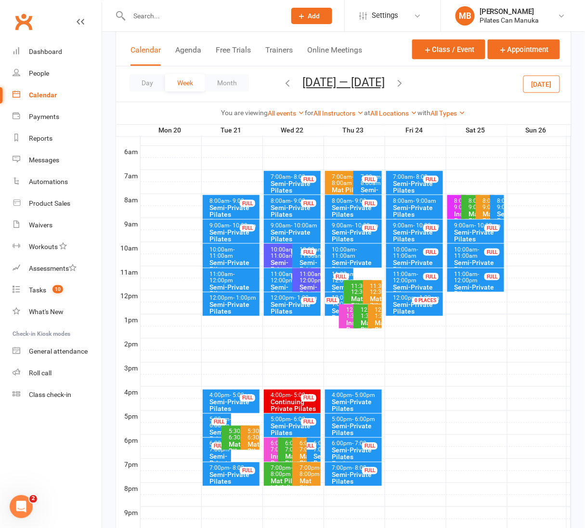
click at [415, 232] on div "Semi-Private Pilates Equipment" at bounding box center [417, 239] width 49 height 20
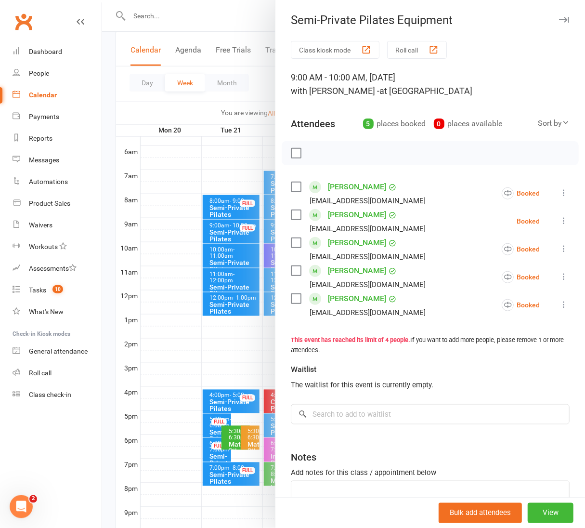
click at [240, 14] on div at bounding box center [343, 264] width 483 height 528
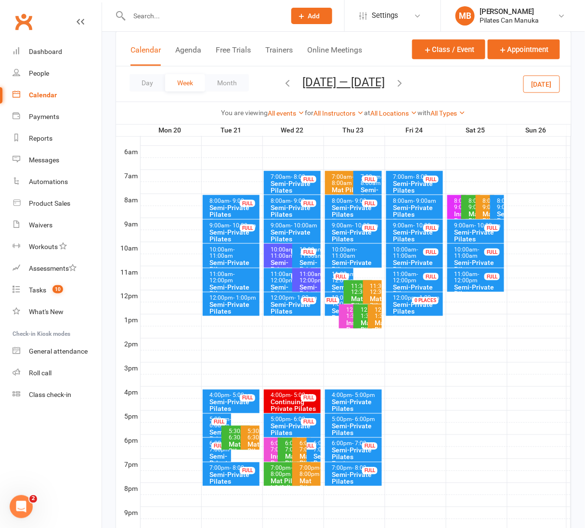
click at [403, 83] on icon "button" at bounding box center [399, 83] width 11 height 11
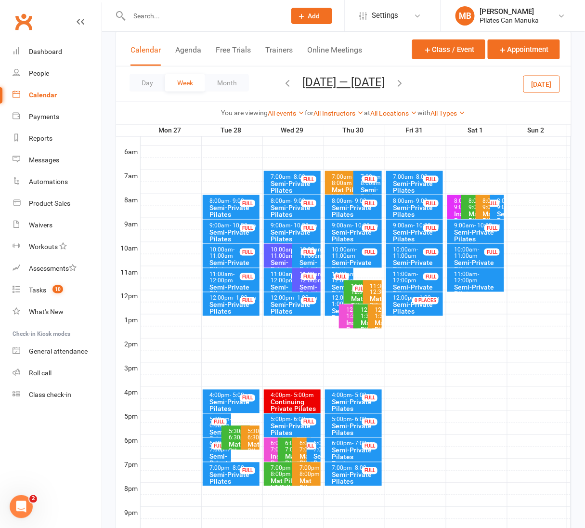
click at [404, 223] on div "9:00am - 10:00am" at bounding box center [417, 226] width 49 height 6
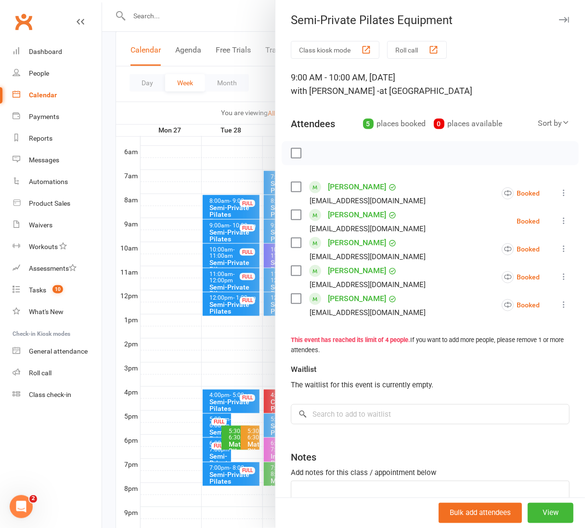
click at [243, 23] on div at bounding box center [343, 264] width 483 height 528
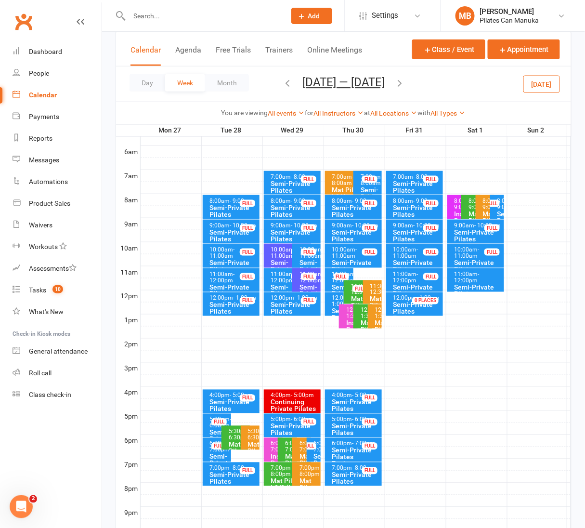
click at [405, 80] on icon "button" at bounding box center [399, 83] width 11 height 11
click at [398, 229] on div "Semi-Private Pilates Equipment" at bounding box center [417, 239] width 49 height 20
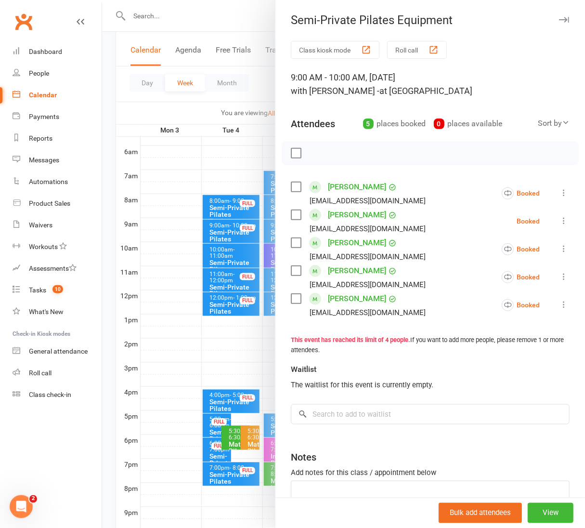
click at [236, 18] on div at bounding box center [343, 264] width 483 height 528
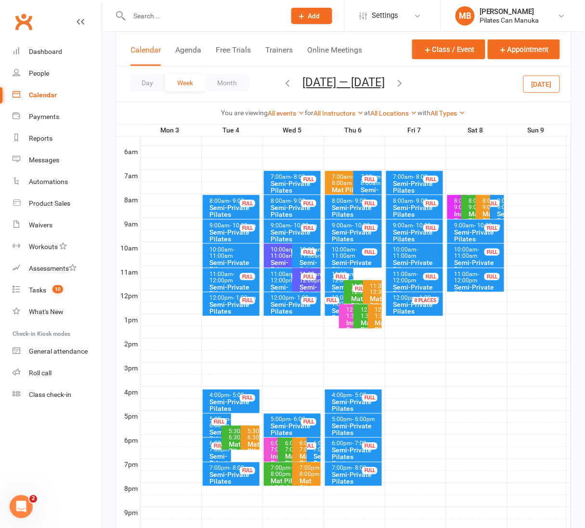
click at [368, 79] on button "Nov 3 — 9 2025" at bounding box center [343, 82] width 82 height 13
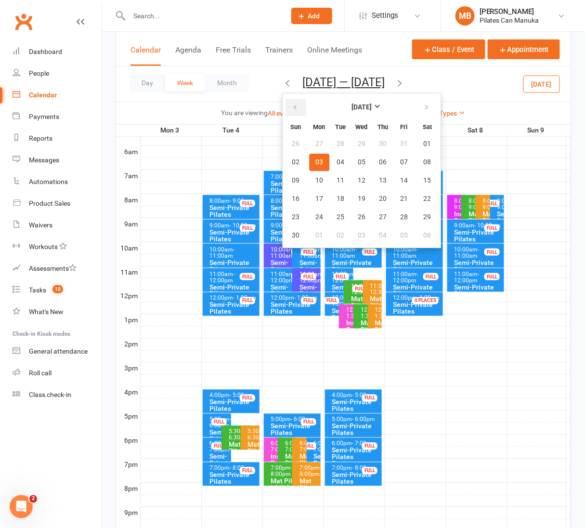
click at [292, 104] on icon "button" at bounding box center [295, 108] width 7 height 8
click at [427, 174] on button "18" at bounding box center [427, 180] width 25 height 17
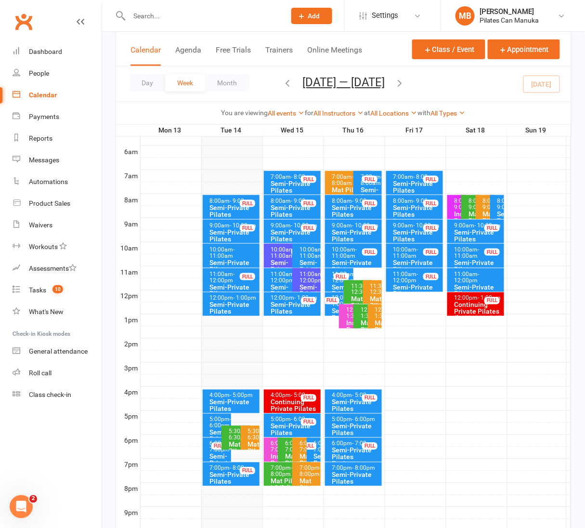
click at [498, 204] on span "- 9:00am" at bounding box center [508, 203] width 22 height 13
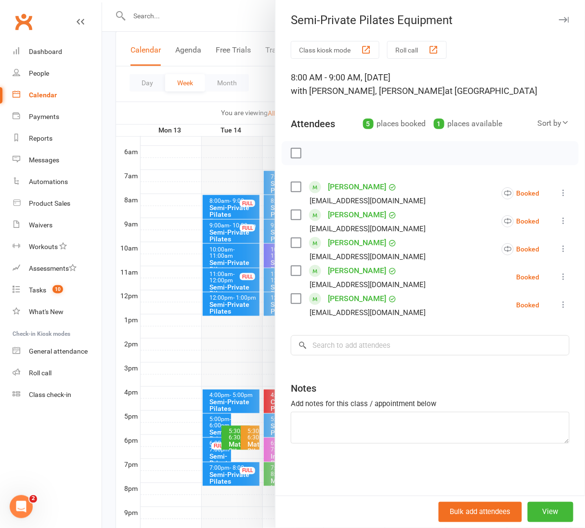
click at [229, 12] on div at bounding box center [343, 264] width 483 height 528
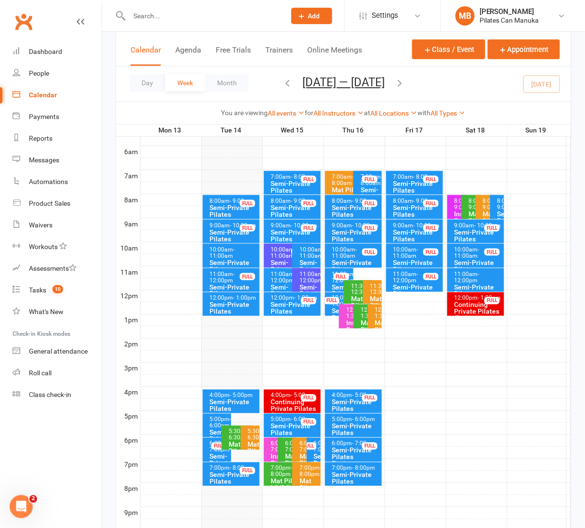
click at [404, 81] on icon "button" at bounding box center [399, 83] width 11 height 11
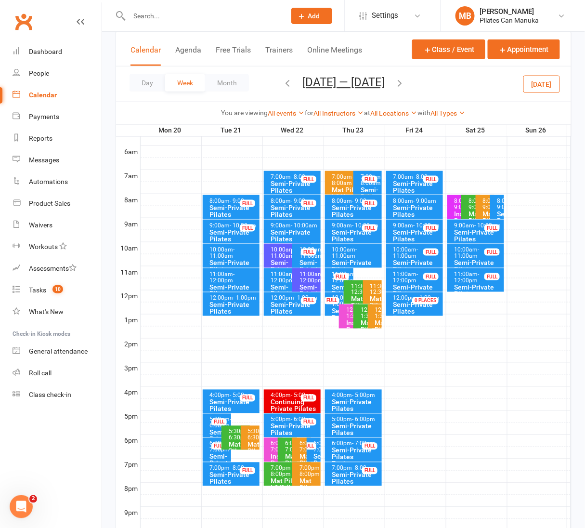
click at [404, 81] on icon "button" at bounding box center [399, 83] width 11 height 11
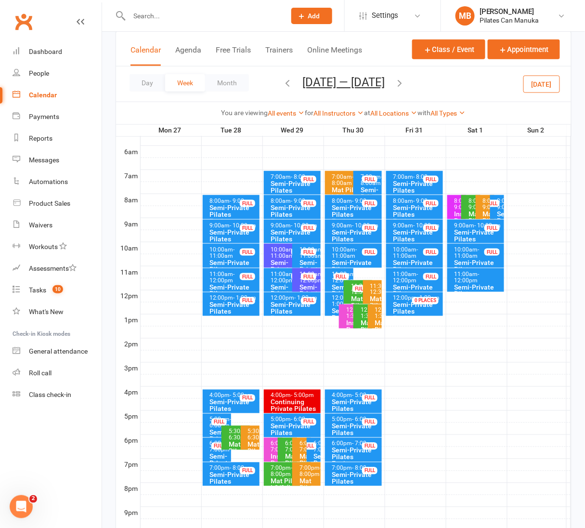
click at [282, 81] on icon "button" at bounding box center [287, 83] width 11 height 11
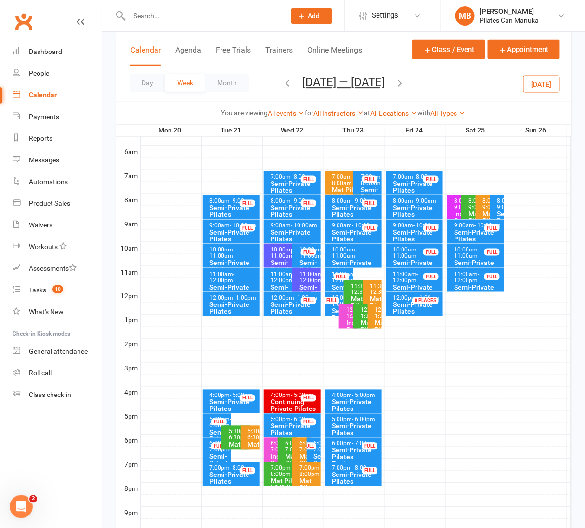
click at [404, 84] on icon "button" at bounding box center [399, 83] width 11 height 11
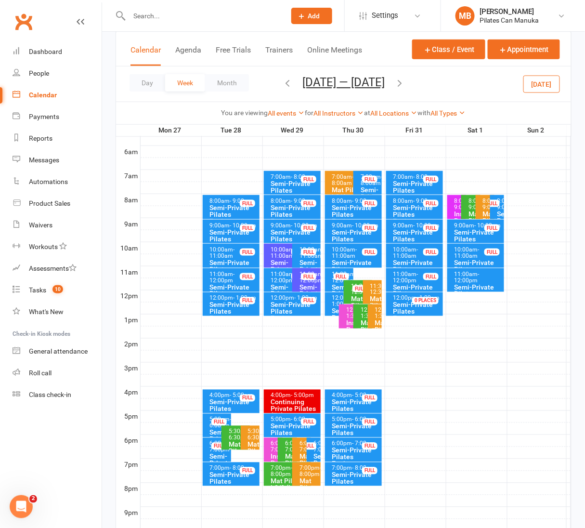
click at [496, 203] on div "FULL" at bounding box center [491, 203] width 15 height 7
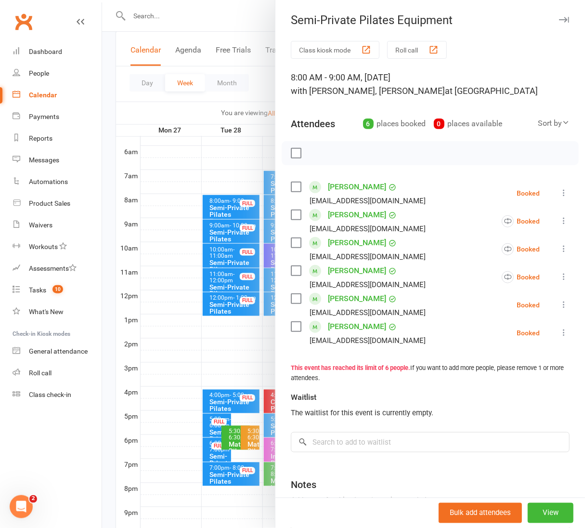
click at [219, 16] on div at bounding box center [343, 264] width 483 height 528
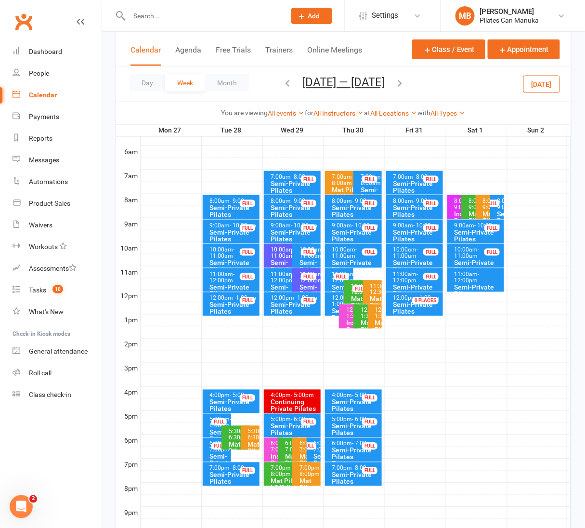
click at [405, 81] on icon "button" at bounding box center [399, 83] width 11 height 11
click at [497, 208] on span "- 9:00am" at bounding box center [508, 203] width 22 height 13
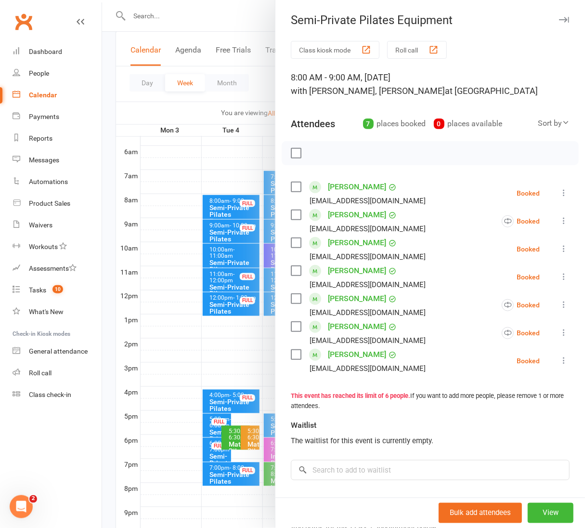
click at [226, 23] on div at bounding box center [343, 264] width 483 height 528
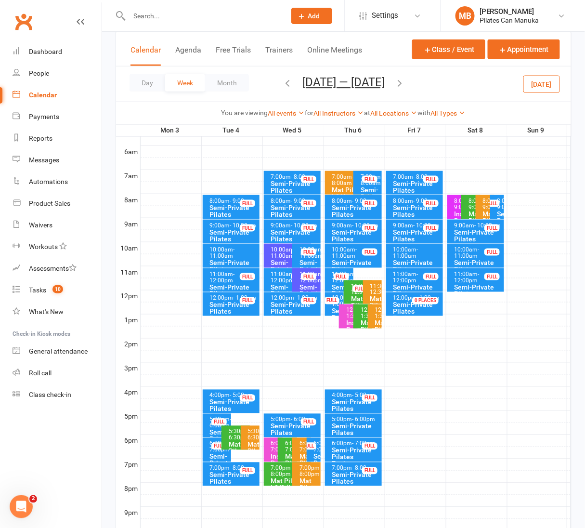
click at [398, 82] on icon "button" at bounding box center [399, 83] width 11 height 11
click at [494, 209] on div "8:00am - 9:00am Semi-Private Pilates Equipment FULL" at bounding box center [497, 207] width 14 height 24
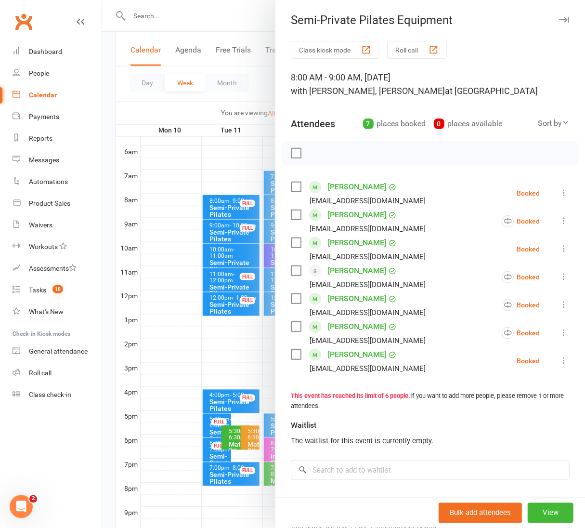
click at [230, 9] on div at bounding box center [343, 264] width 483 height 528
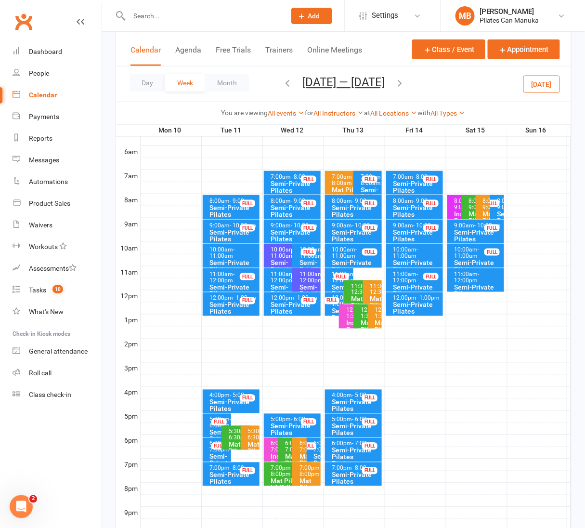
click at [405, 84] on icon "button" at bounding box center [399, 83] width 11 height 11
click at [495, 205] on div "8:00am - 9:00am Semi-Private Pilates Equipment" at bounding box center [497, 207] width 14 height 24
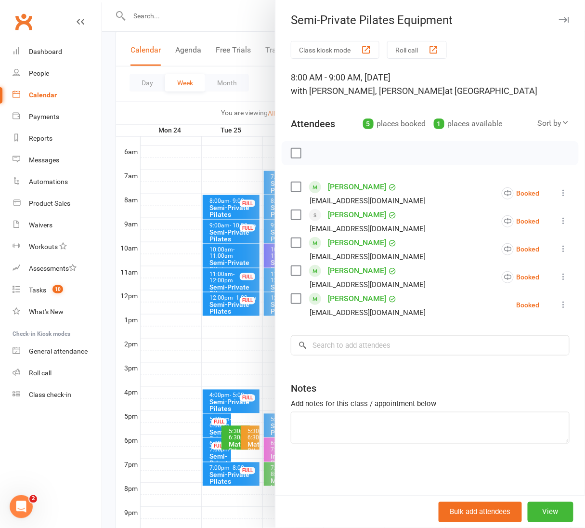
click at [219, 17] on div at bounding box center [343, 264] width 483 height 528
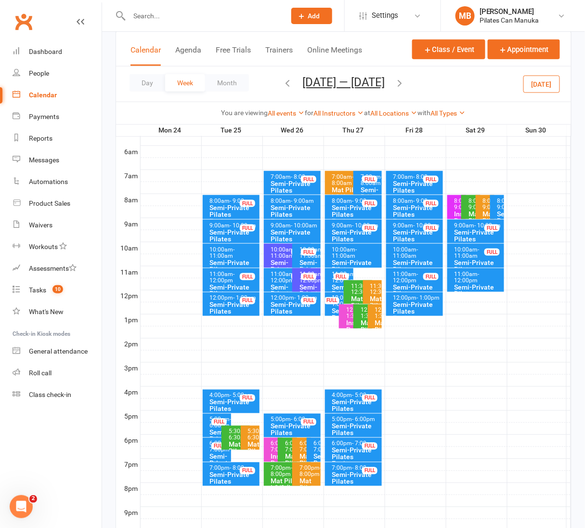
click at [282, 81] on icon "button" at bounding box center [287, 83] width 11 height 11
click at [497, 206] on div "FULL" at bounding box center [491, 203] width 15 height 7
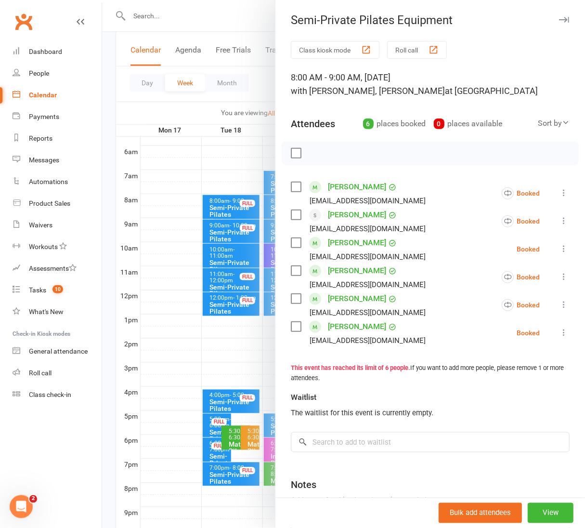
click at [236, 15] on div at bounding box center [343, 264] width 483 height 528
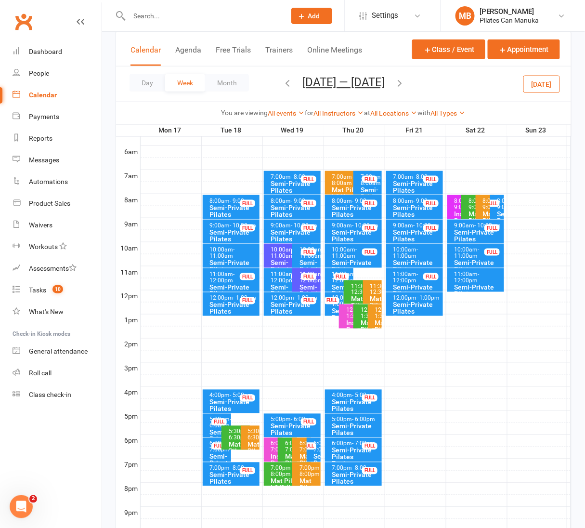
click at [371, 82] on button "Nov 17 — 23 2025" at bounding box center [343, 82] width 82 height 13
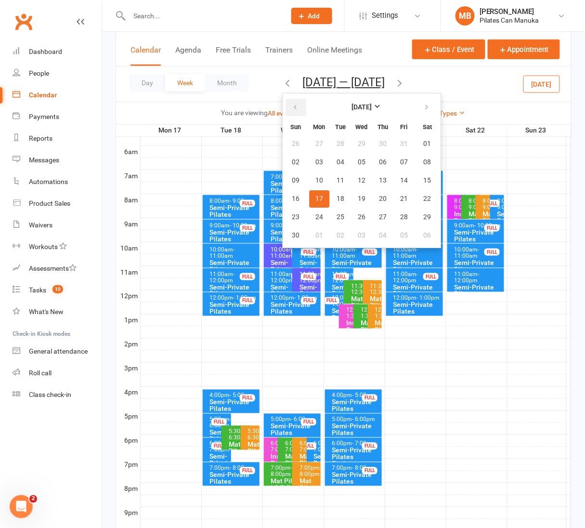
click at [292, 108] on icon "button" at bounding box center [295, 108] width 7 height 8
click at [415, 199] on button "25" at bounding box center [427, 198] width 25 height 17
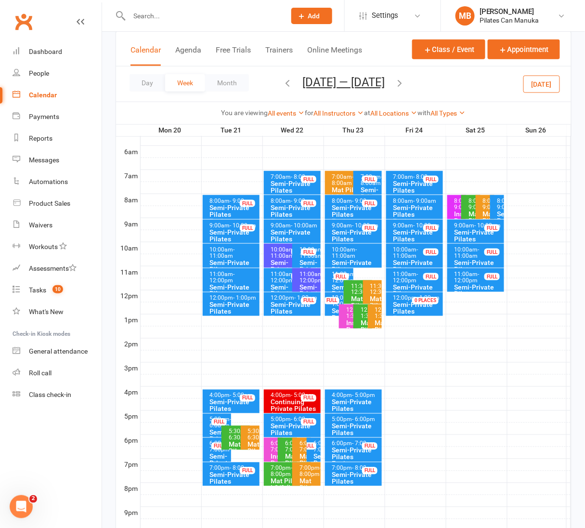
click at [466, 229] on div "Semi-Private Pilates Equipment" at bounding box center [478, 239] width 49 height 20
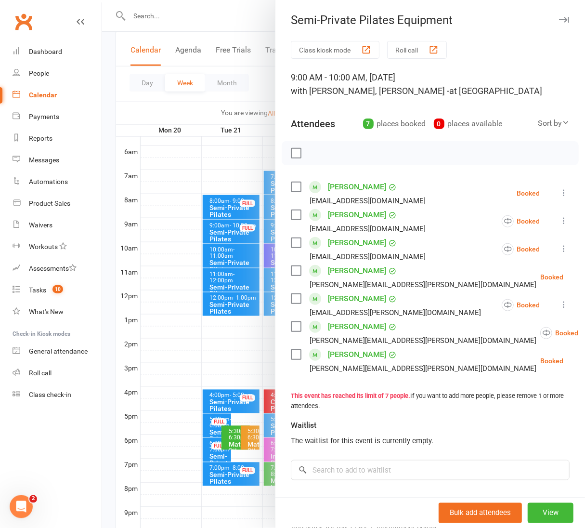
click at [247, 23] on div at bounding box center [343, 264] width 483 height 528
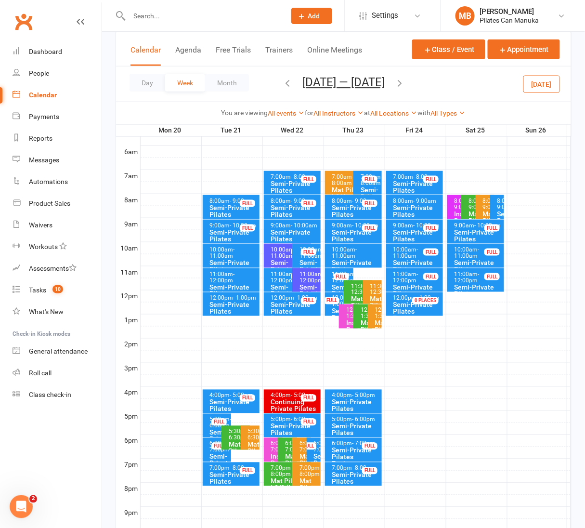
click at [405, 82] on icon "button" at bounding box center [399, 83] width 11 height 11
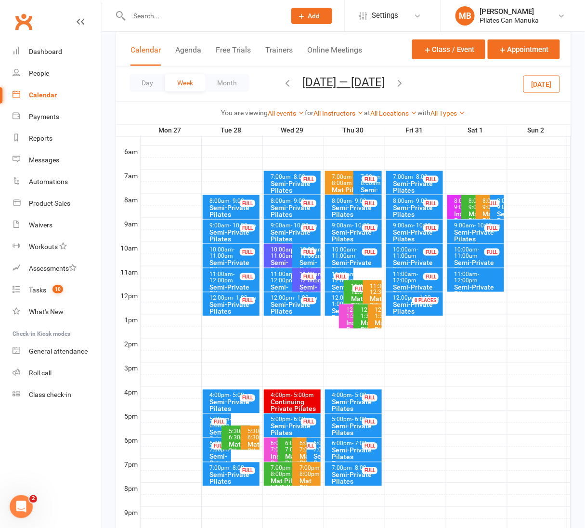
click at [473, 230] on div "Semi-Private Pilates Equipment" at bounding box center [478, 239] width 49 height 20
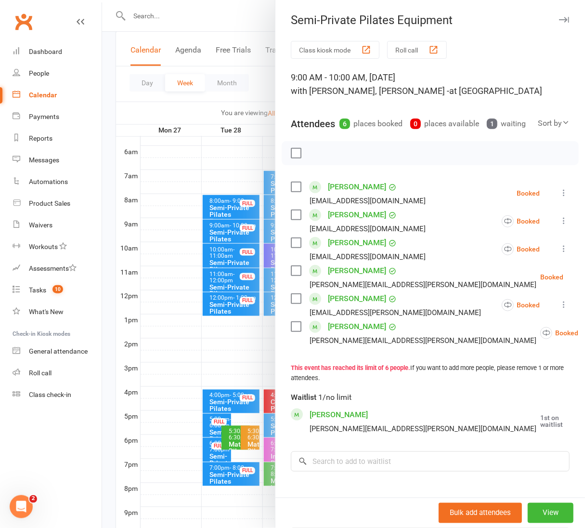
click at [229, 26] on div at bounding box center [343, 264] width 483 height 528
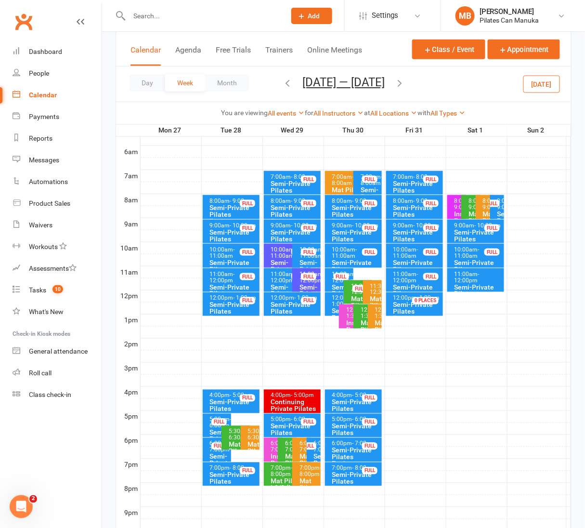
click at [365, 82] on button "Oct 27 — Nov 2 2025" at bounding box center [343, 82] width 82 height 13
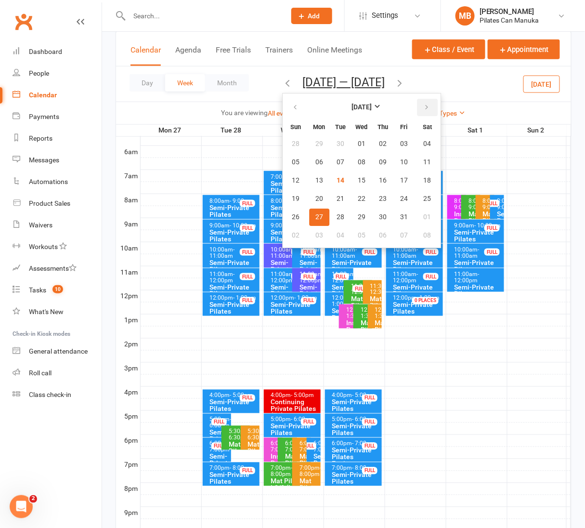
click at [423, 111] on icon "button" at bounding box center [426, 108] width 7 height 8
click at [415, 195] on button "22" at bounding box center [427, 198] width 25 height 17
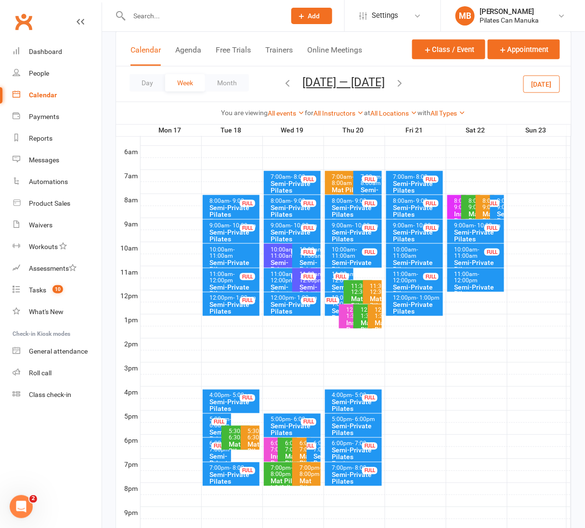
click at [360, 84] on button "Nov 17 — 23 2025" at bounding box center [343, 82] width 82 height 13
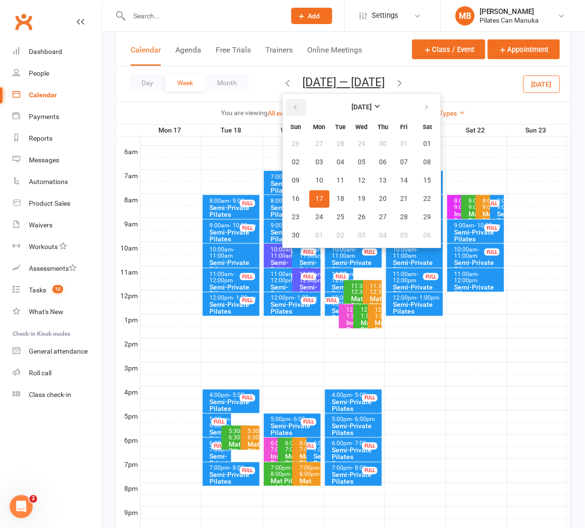
click at [293, 108] on button "button" at bounding box center [296, 107] width 21 height 17
click at [423, 180] on button "18" at bounding box center [427, 180] width 25 height 17
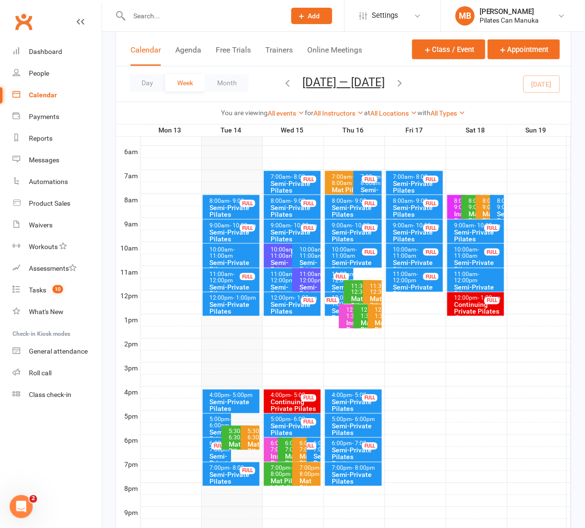
click at [403, 79] on icon "button" at bounding box center [399, 83] width 11 height 11
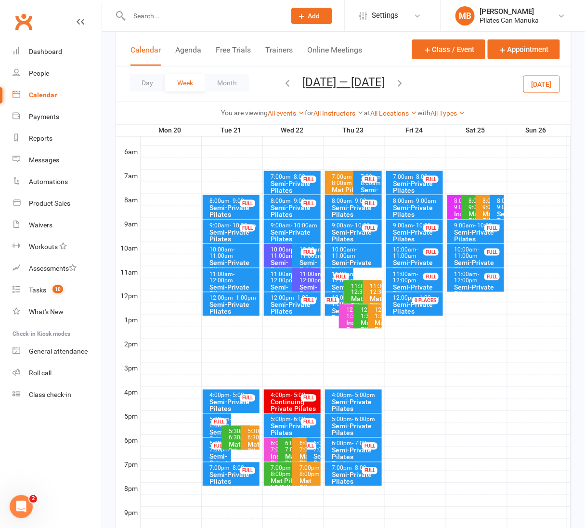
click at [403, 79] on icon "button" at bounding box center [399, 83] width 11 height 11
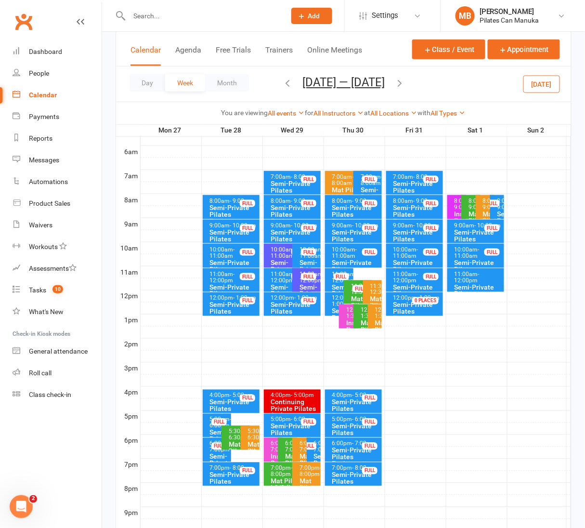
click at [405, 81] on icon "button" at bounding box center [399, 83] width 11 height 11
click at [400, 81] on icon "button" at bounding box center [399, 83] width 11 height 11
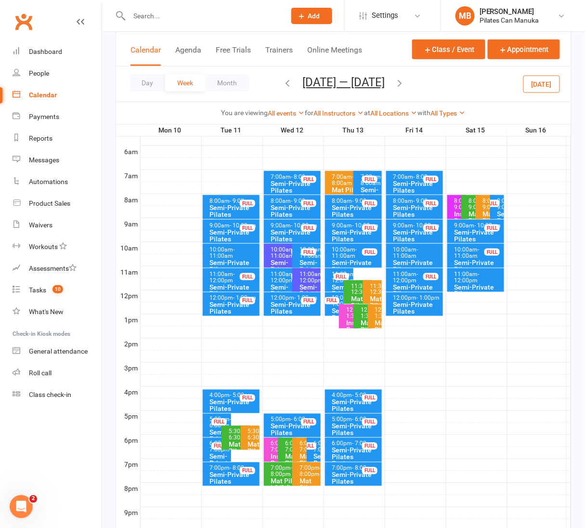
click at [405, 84] on icon "button" at bounding box center [399, 83] width 11 height 11
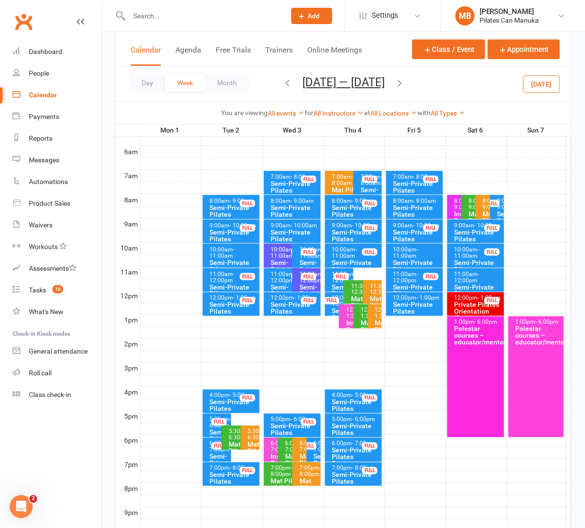
click at [397, 80] on icon "button" at bounding box center [399, 83] width 11 height 11
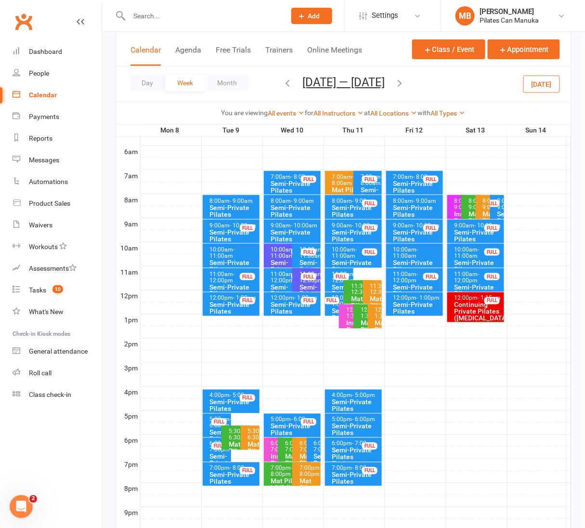
click at [287, 86] on icon "button" at bounding box center [287, 83] width 11 height 11
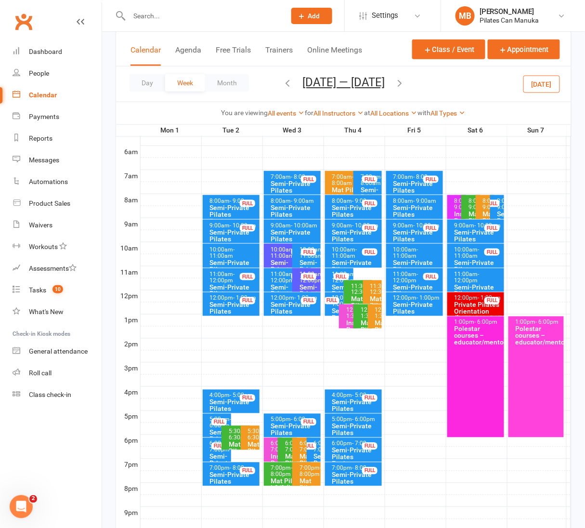
click at [344, 81] on button "Dec 1 — 7 2025" at bounding box center [343, 82] width 82 height 13
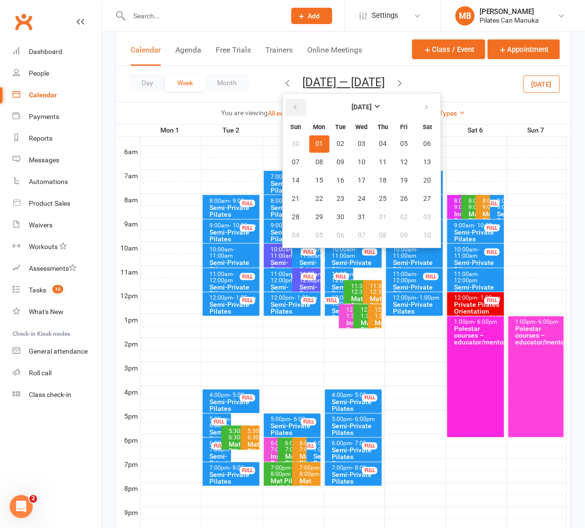
click at [297, 109] on icon "button" at bounding box center [295, 108] width 7 height 8
click at [427, 110] on icon "button" at bounding box center [426, 108] width 7 height 8
click at [364, 174] on button "15" at bounding box center [362, 180] width 20 height 17
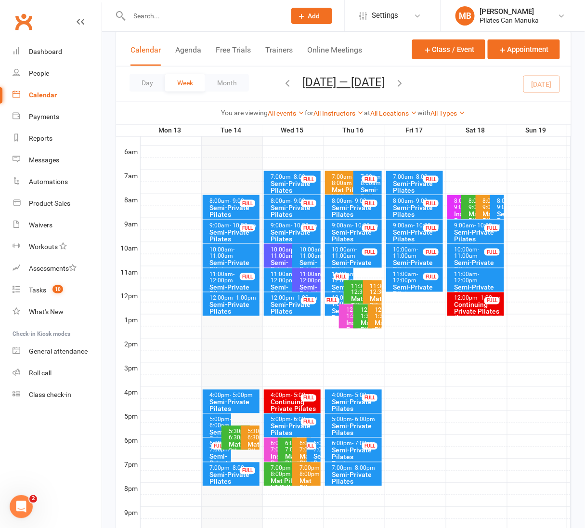
click at [307, 247] on div "10:00am - 11:00am" at bounding box center [309, 253] width 20 height 13
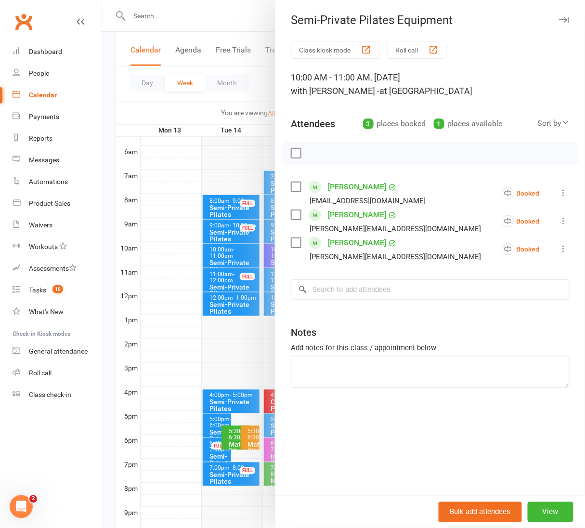
click at [220, 26] on div at bounding box center [343, 264] width 483 height 528
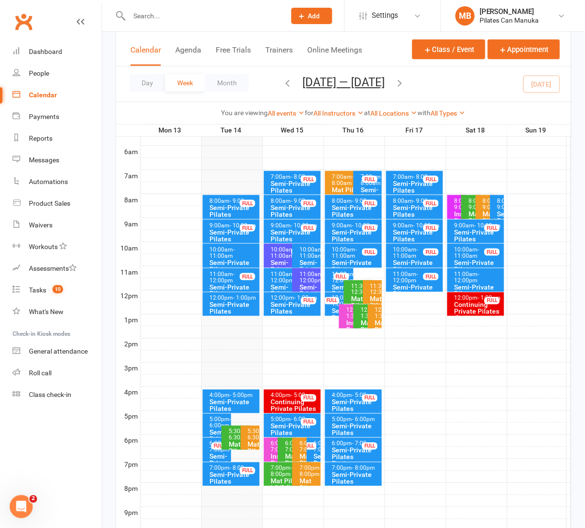
click at [404, 83] on icon "button" at bounding box center [399, 83] width 11 height 11
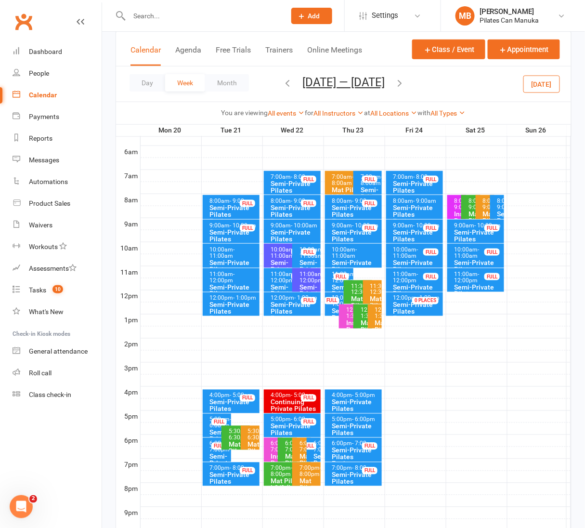
click at [282, 85] on icon "button" at bounding box center [287, 83] width 11 height 11
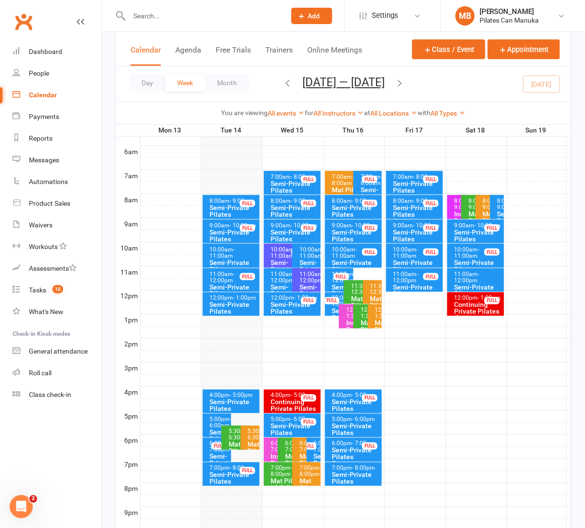
click at [281, 281] on span "- 12:00pm" at bounding box center [283, 277] width 25 height 13
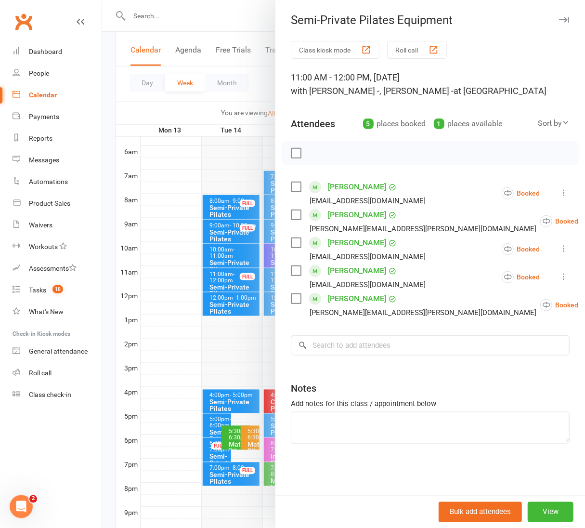
click at [210, 12] on div at bounding box center [343, 264] width 483 height 528
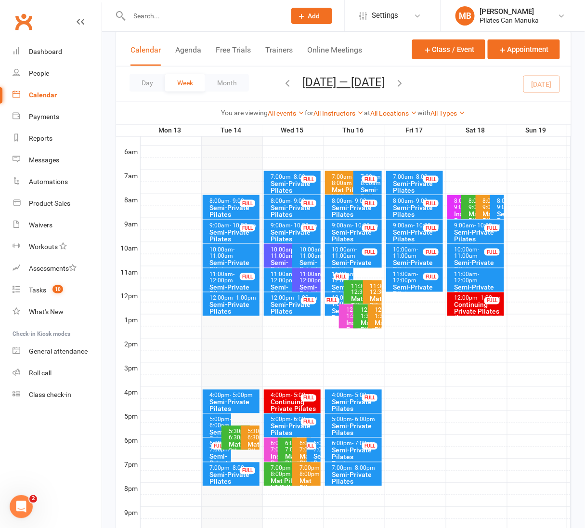
click at [278, 252] on span "- 11:00am" at bounding box center [283, 252] width 25 height 13
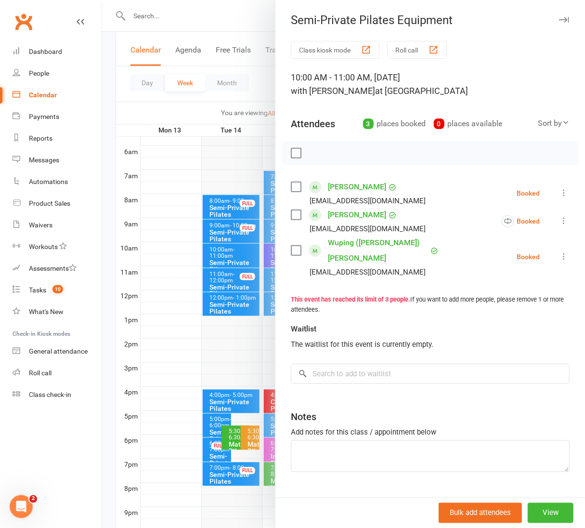
click at [227, 11] on div at bounding box center [343, 264] width 483 height 528
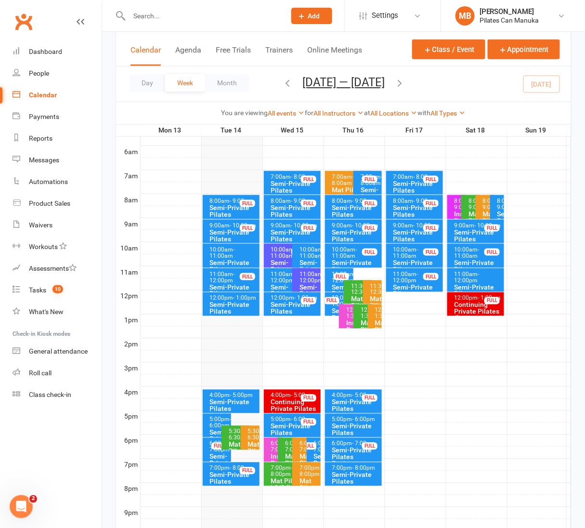
click at [279, 274] on div "11:00am - 12:00pm" at bounding box center [290, 277] width 39 height 13
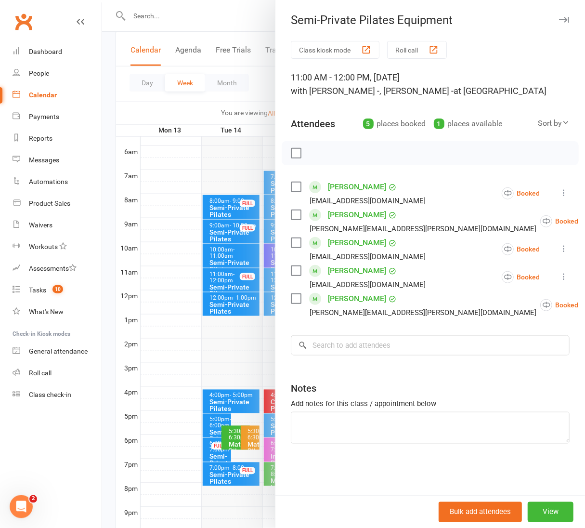
click at [248, 26] on div at bounding box center [343, 264] width 483 height 528
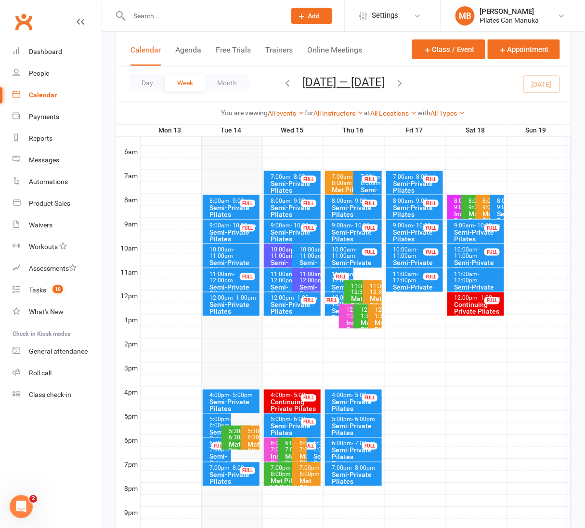
click at [365, 475] on div "Semi-Private Pilates Equipment" at bounding box center [356, 481] width 49 height 20
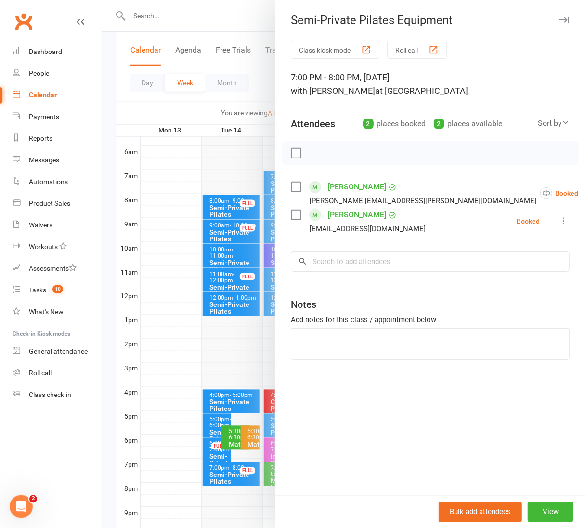
click at [210, 23] on div at bounding box center [343, 264] width 483 height 528
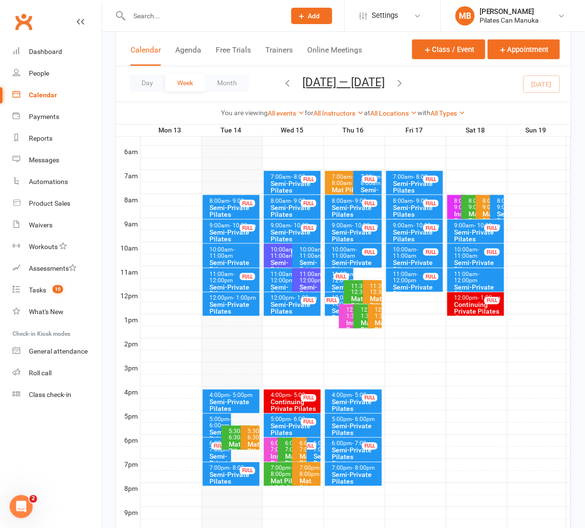
click at [405, 84] on icon "button" at bounding box center [399, 83] width 11 height 11
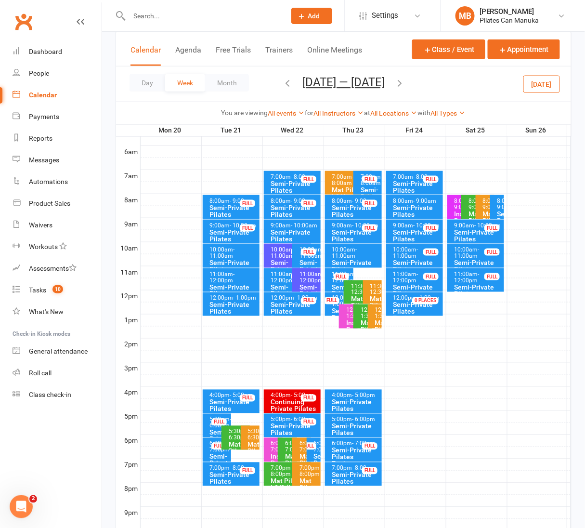
click at [284, 84] on icon "button" at bounding box center [287, 83] width 11 height 11
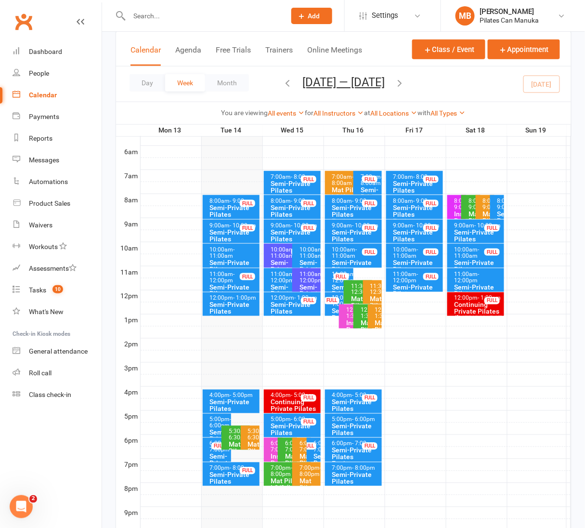
click at [405, 83] on icon "button" at bounding box center [399, 83] width 11 height 11
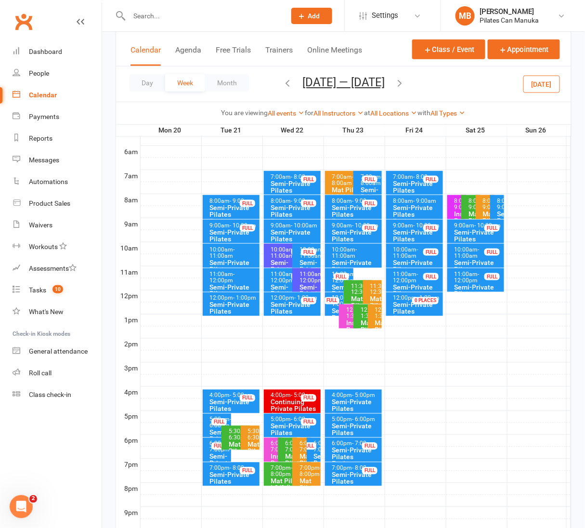
click at [282, 84] on icon "button" at bounding box center [287, 83] width 11 height 11
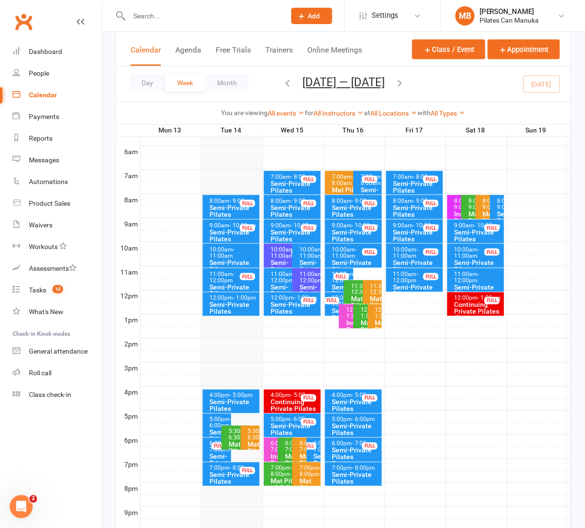
click at [482, 273] on div "11:00am - 12:00pm" at bounding box center [478, 277] width 49 height 13
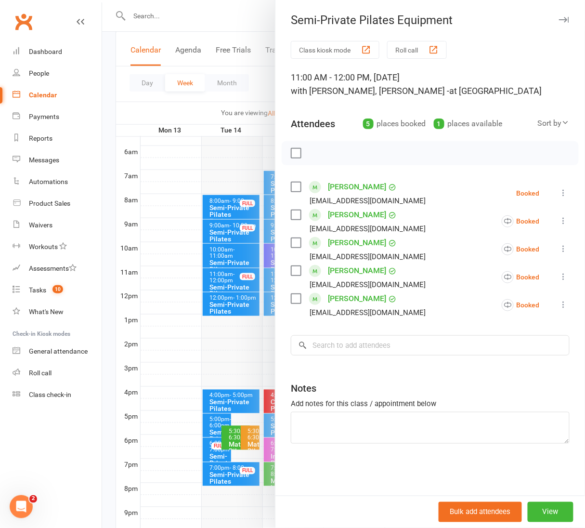
click at [233, 12] on div at bounding box center [343, 264] width 483 height 528
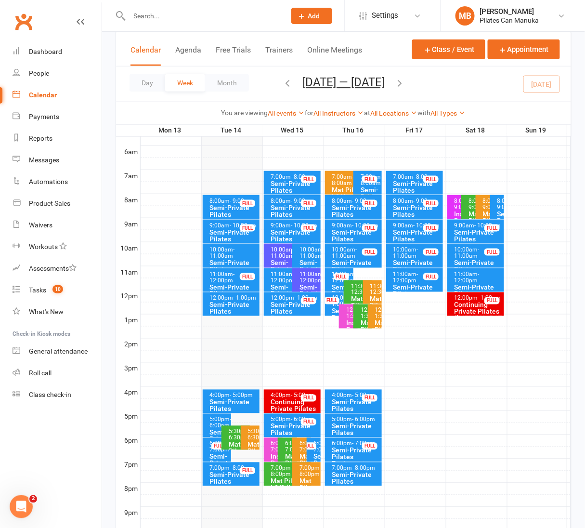
click at [403, 87] on icon "button" at bounding box center [399, 83] width 11 height 11
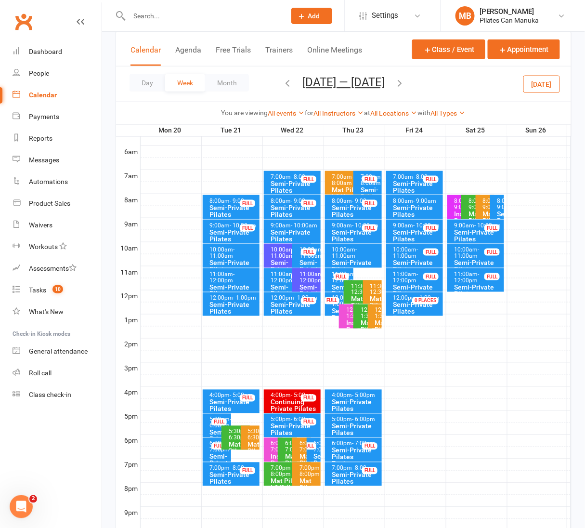
click at [232, 277] on span "- 12:00pm" at bounding box center [222, 277] width 25 height 13
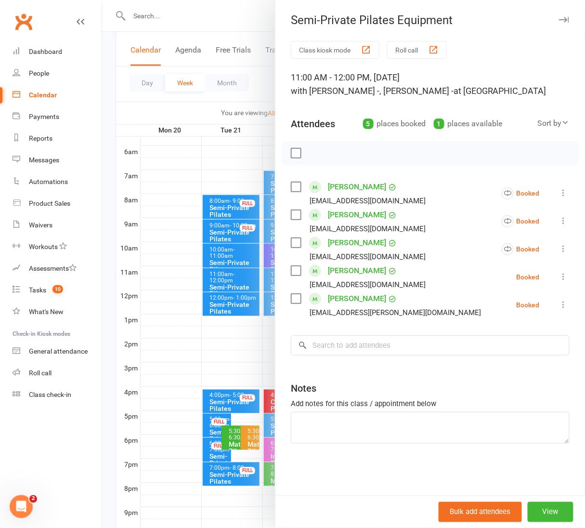
click at [227, 28] on div at bounding box center [343, 264] width 483 height 528
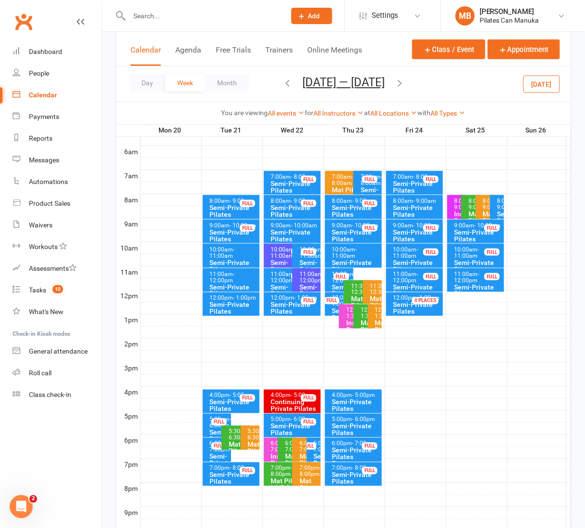
click at [403, 87] on icon "button" at bounding box center [399, 83] width 11 height 11
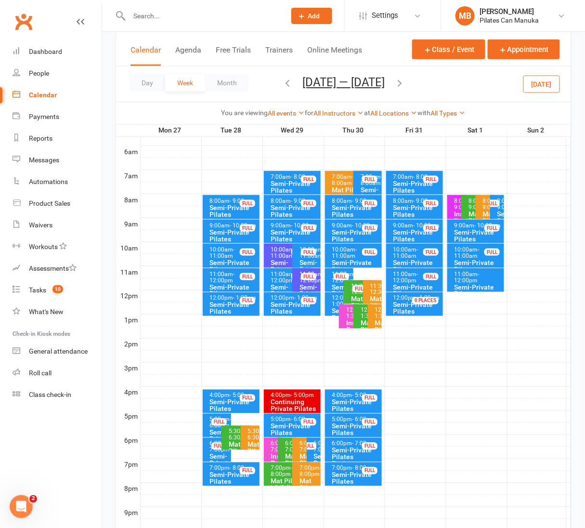
click at [282, 83] on icon "button" at bounding box center [287, 83] width 11 height 11
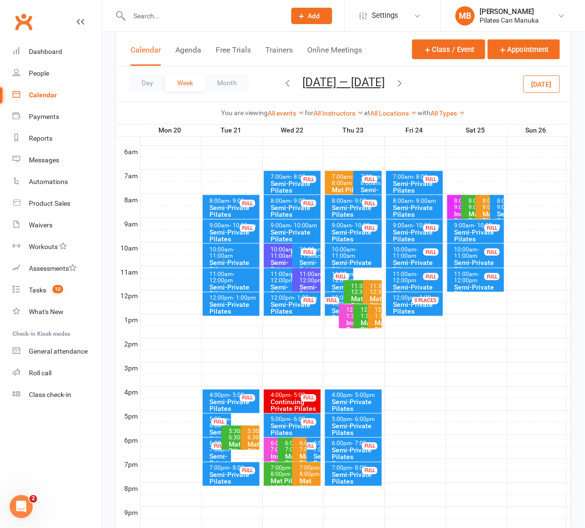
click at [223, 277] on span "- 12:00pm" at bounding box center [222, 277] width 25 height 13
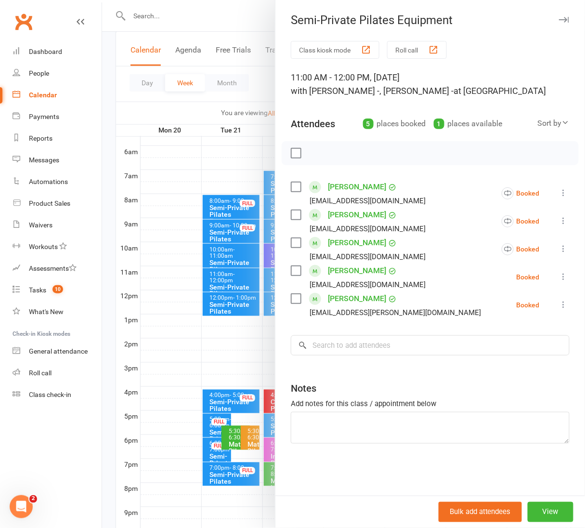
click at [241, 20] on div at bounding box center [343, 264] width 483 height 528
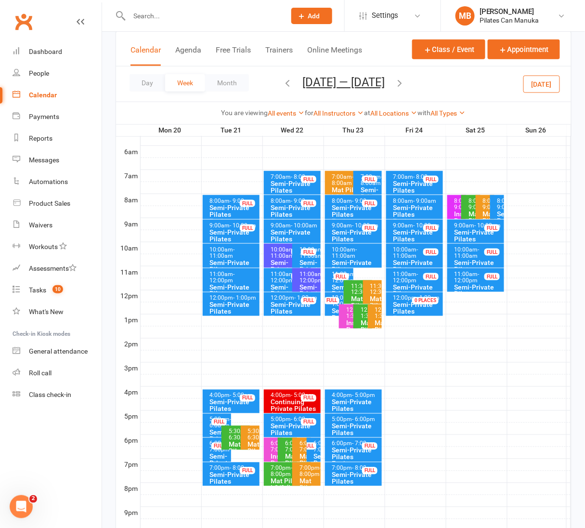
click at [402, 87] on icon "button" at bounding box center [399, 83] width 11 height 11
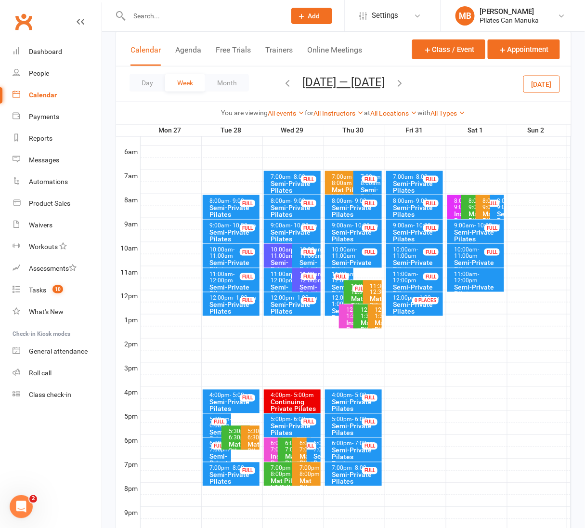
click at [282, 84] on icon "button" at bounding box center [287, 83] width 11 height 11
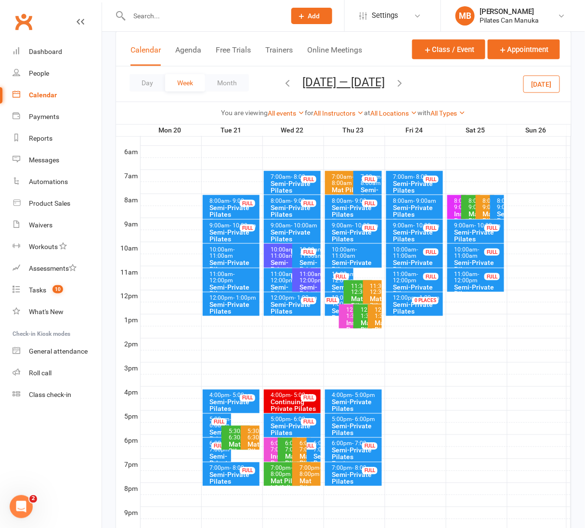
click at [230, 303] on div "Semi-Private Pilates Equipment" at bounding box center [233, 311] width 49 height 20
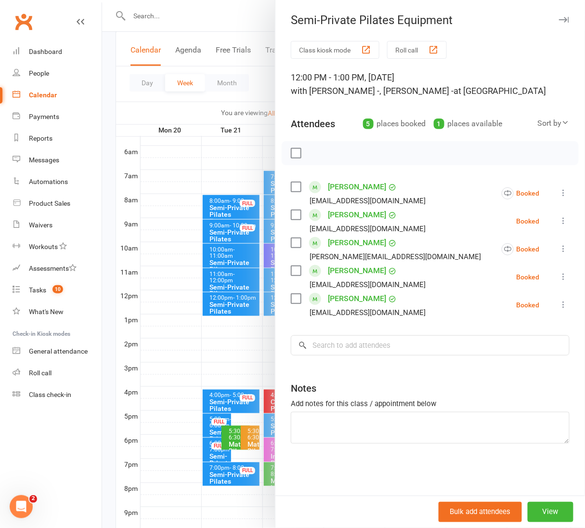
click at [231, 12] on div at bounding box center [343, 264] width 483 height 528
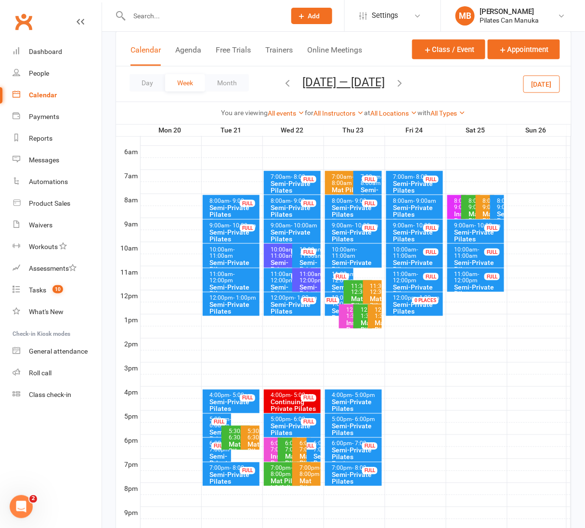
click at [278, 257] on span "- 11:00am" at bounding box center [283, 252] width 25 height 13
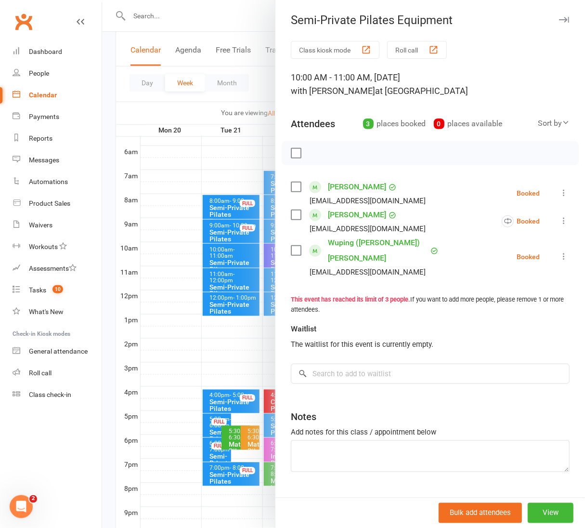
click at [225, 26] on div at bounding box center [343, 264] width 483 height 528
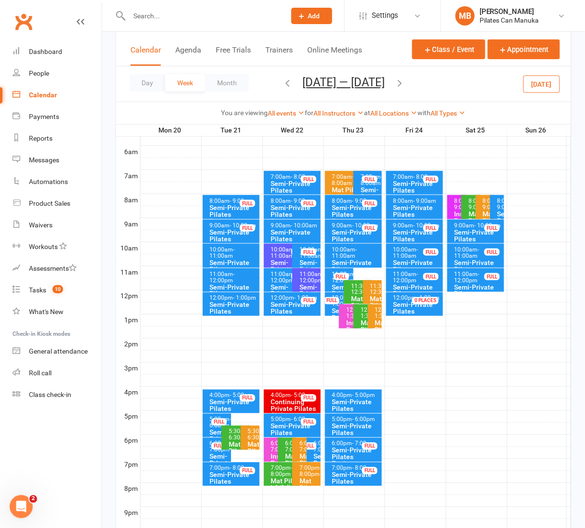
click at [273, 279] on span "- 12:00pm" at bounding box center [283, 277] width 25 height 13
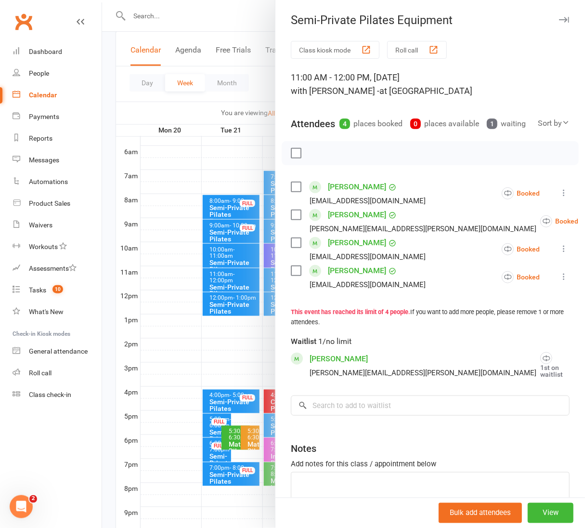
click at [210, 8] on div at bounding box center [343, 264] width 483 height 528
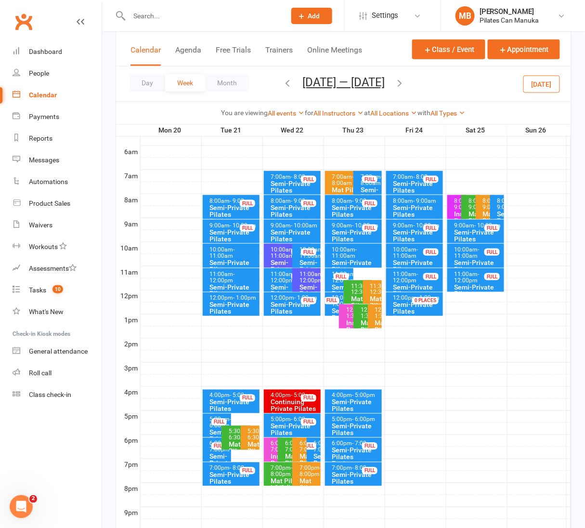
click at [355, 253] on div "10:00am - 11:00am" at bounding box center [356, 253] width 49 height 13
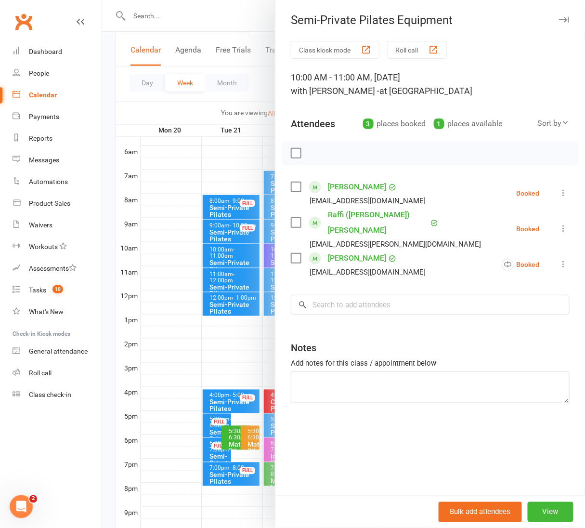
click at [197, 9] on div at bounding box center [343, 264] width 483 height 528
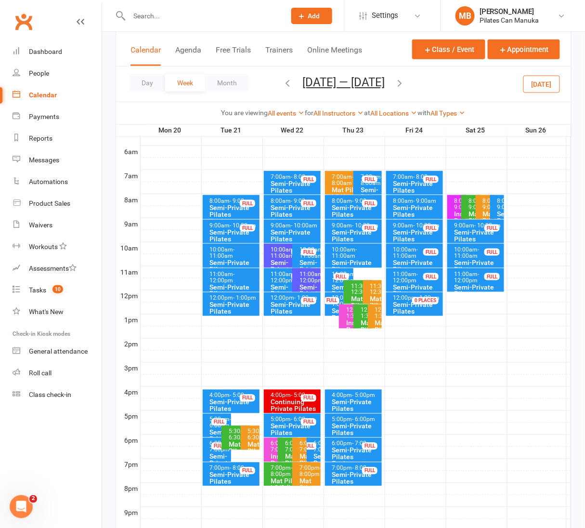
click at [356, 255] on div "10:00am - 11:00am" at bounding box center [356, 253] width 49 height 13
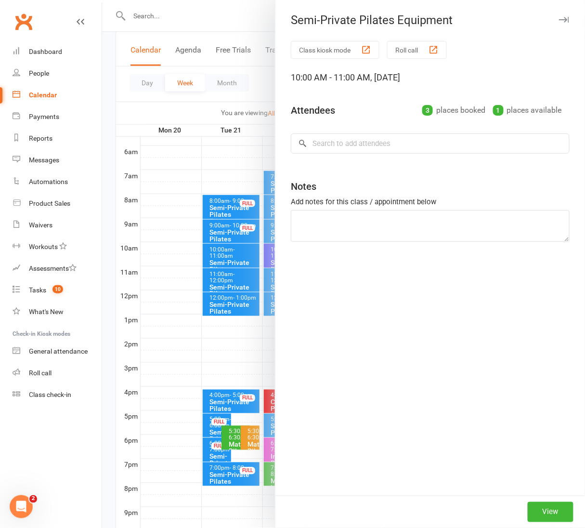
click at [473, 280] on div "Class kiosk mode Roll call 10:00 AM - 11:00 AM, Thursday, October, 23, 2025 Att…" at bounding box center [430, 268] width 310 height 455
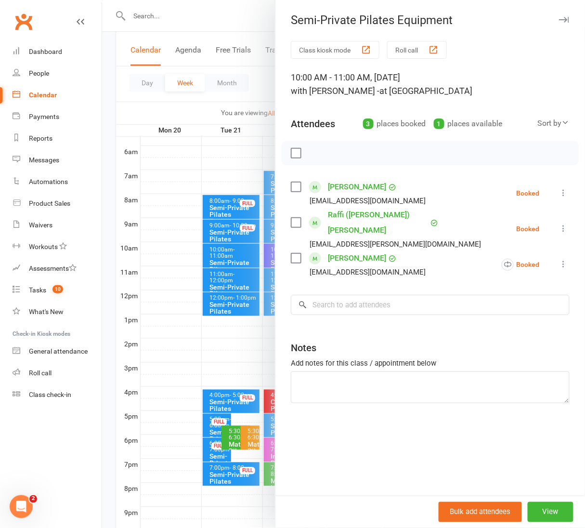
click at [234, 21] on div at bounding box center [343, 264] width 483 height 528
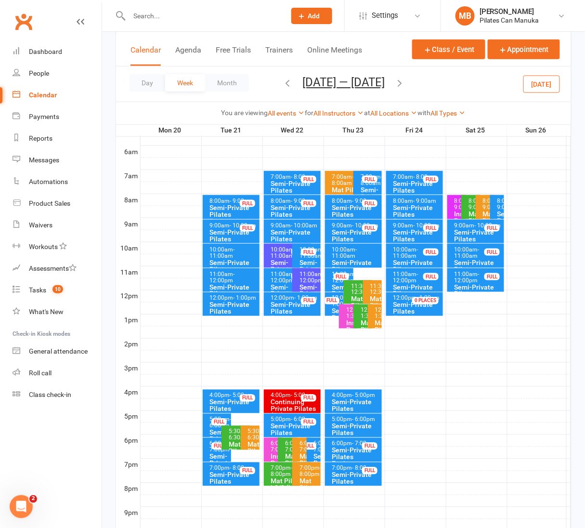
click at [360, 396] on span "- 5:00pm" at bounding box center [364, 395] width 23 height 7
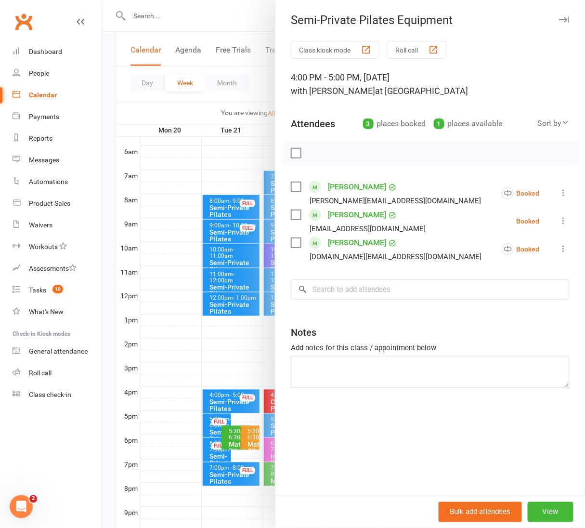
click at [250, 17] on div at bounding box center [343, 264] width 483 height 528
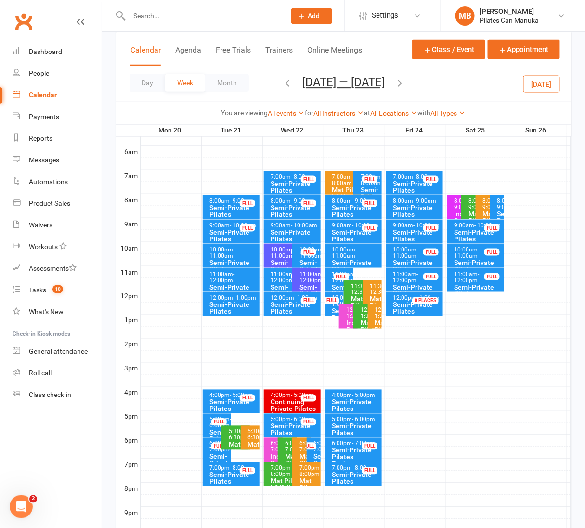
click at [409, 202] on div "8:00am - 9:00am" at bounding box center [417, 201] width 49 height 6
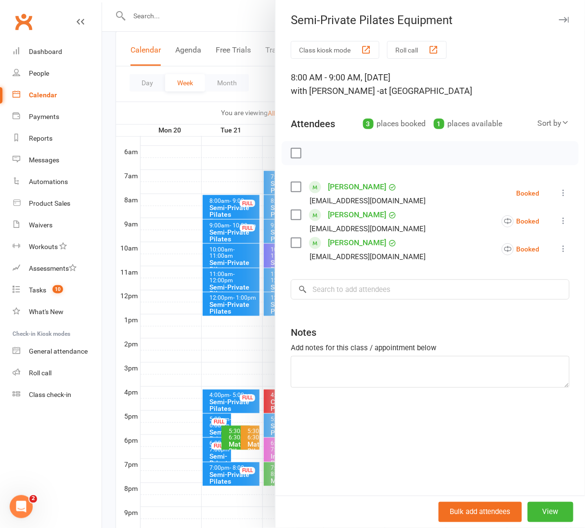
click at [226, 18] on div at bounding box center [343, 264] width 483 height 528
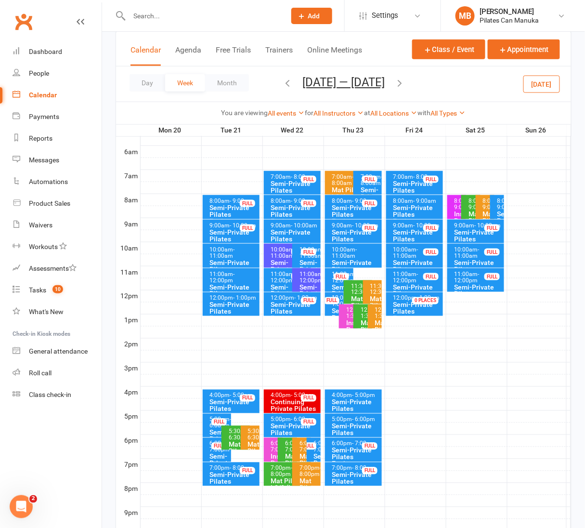
click at [405, 84] on icon "button" at bounding box center [399, 83] width 11 height 11
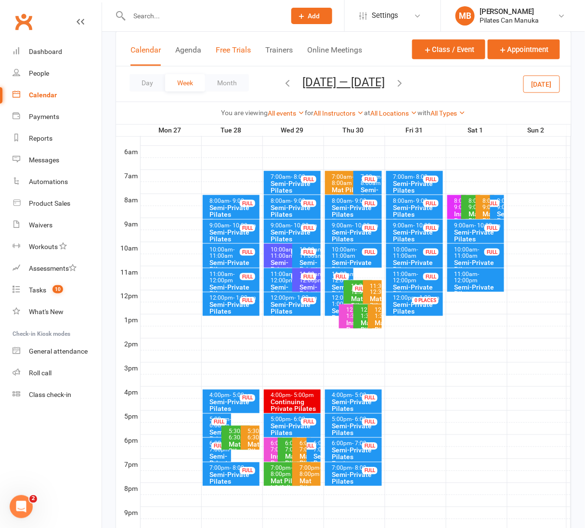
scroll to position [103, 0]
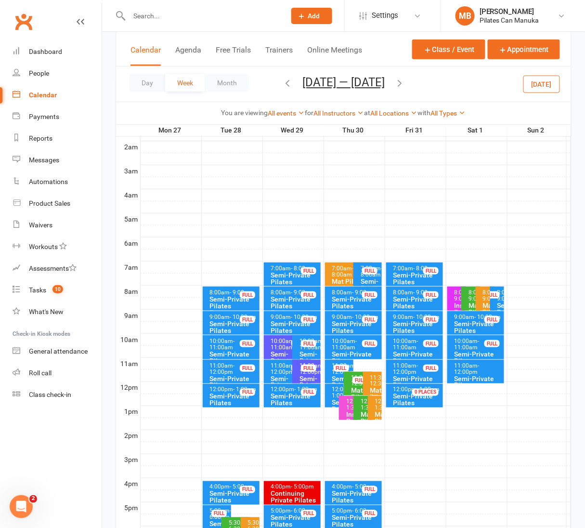
click at [356, 82] on button "Oct 27 — Nov 2 2025" at bounding box center [343, 82] width 82 height 13
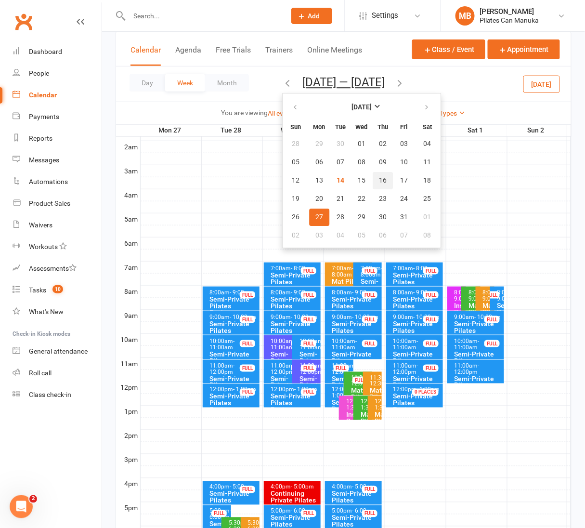
click at [373, 179] on button "16" at bounding box center [383, 180] width 20 height 17
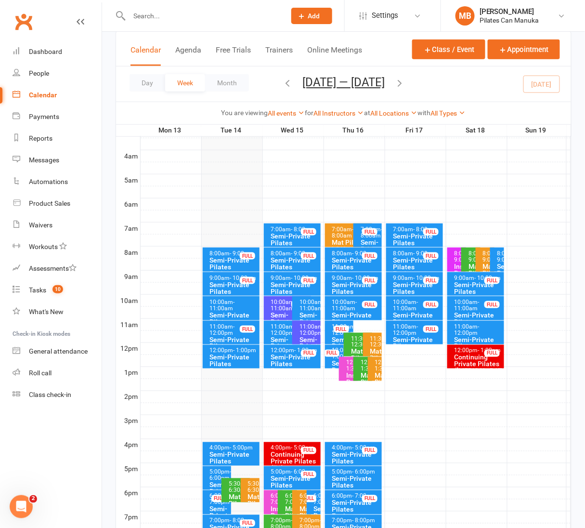
scroll to position [175, 0]
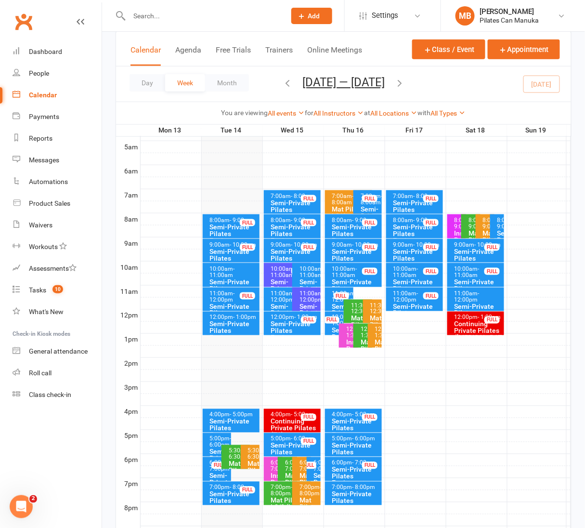
click at [348, 273] on span "- 11:00am" at bounding box center [344, 271] width 25 height 13
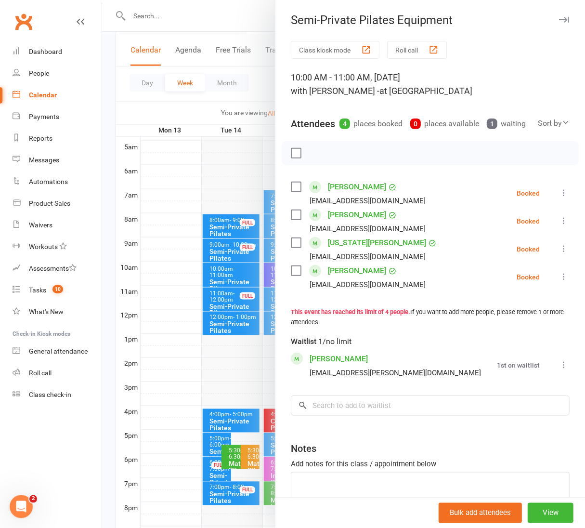
click at [250, 26] on div at bounding box center [343, 264] width 483 height 528
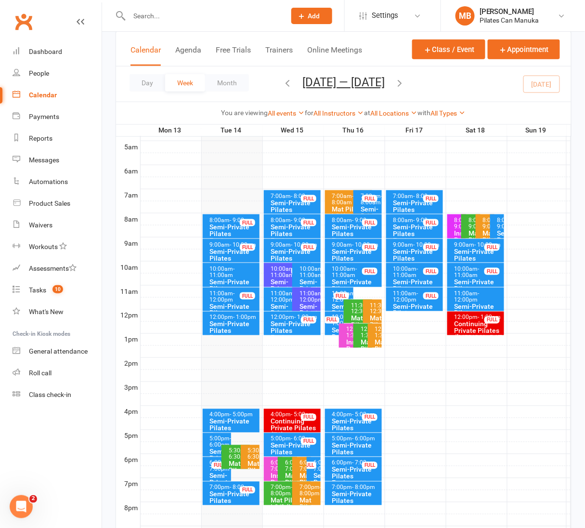
click at [338, 299] on div "FULL" at bounding box center [341, 295] width 15 height 7
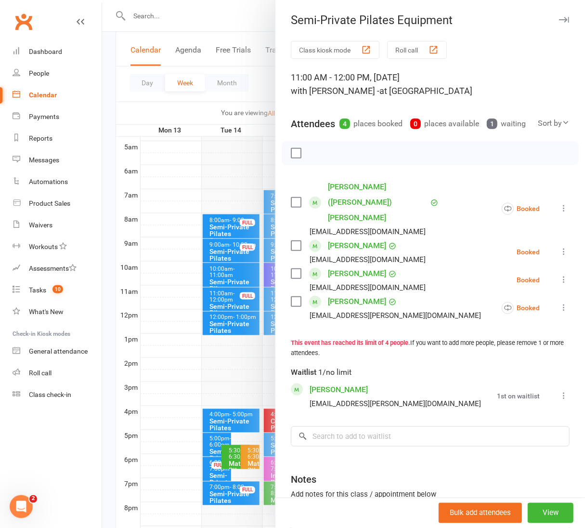
click at [253, 23] on div at bounding box center [343, 264] width 483 height 528
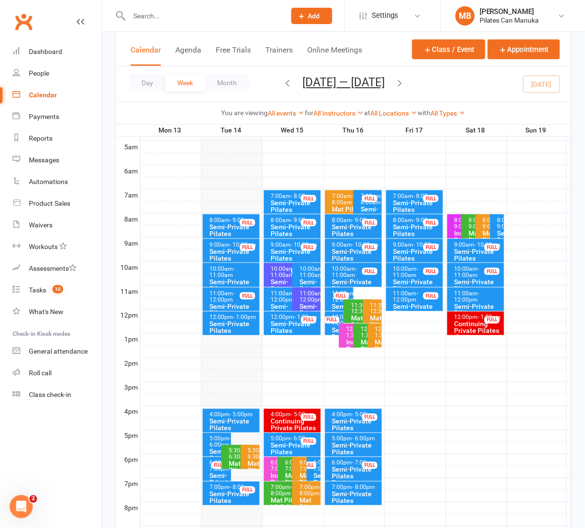
click at [335, 323] on div "FULL" at bounding box center [331, 319] width 15 height 7
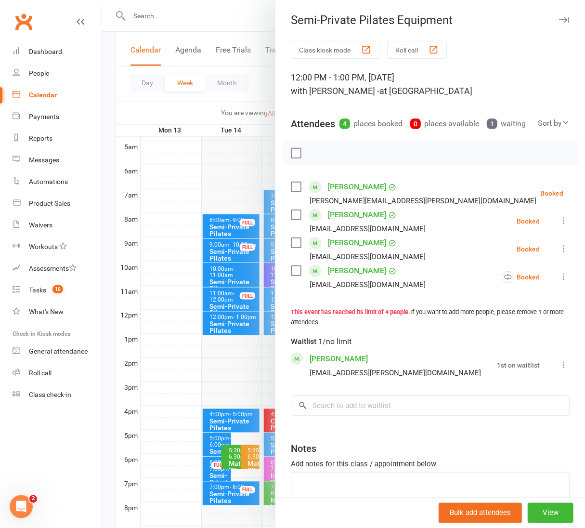
click at [232, 10] on div at bounding box center [343, 264] width 483 height 528
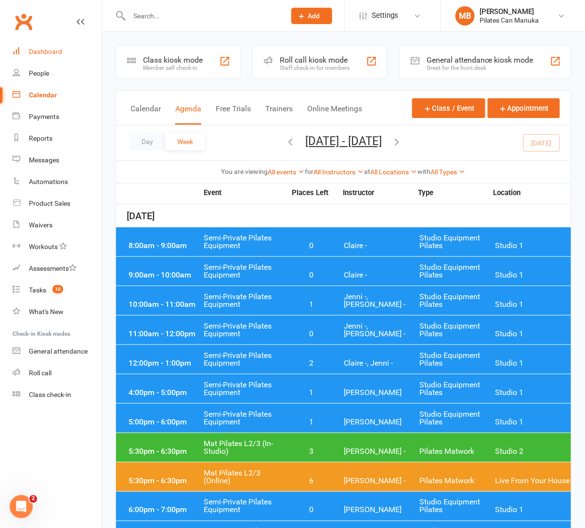
click at [36, 49] on div "Dashboard" at bounding box center [45, 52] width 33 height 8
click at [55, 132] on link "Reports" at bounding box center [57, 139] width 89 height 22
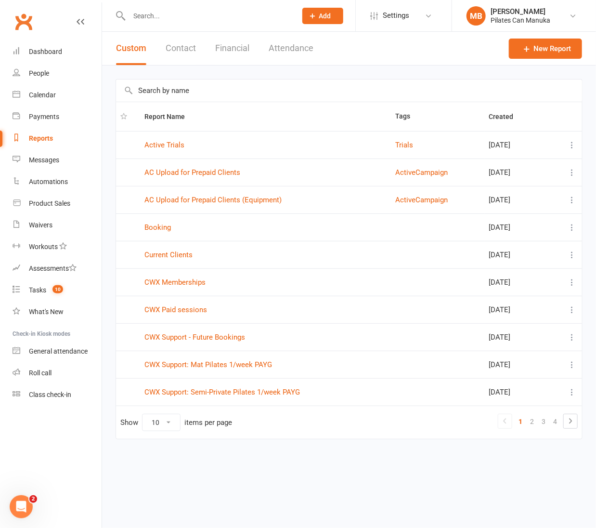
click at [296, 50] on button "Attendance" at bounding box center [291, 48] width 45 height 33
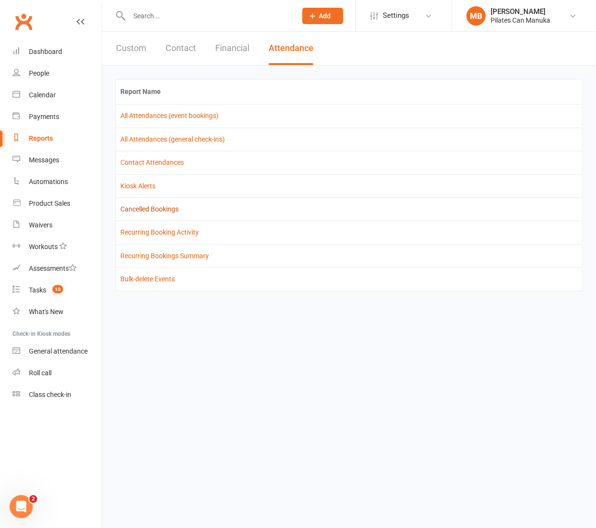
click at [154, 208] on link "Cancelled Bookings" at bounding box center [149, 209] width 58 height 8
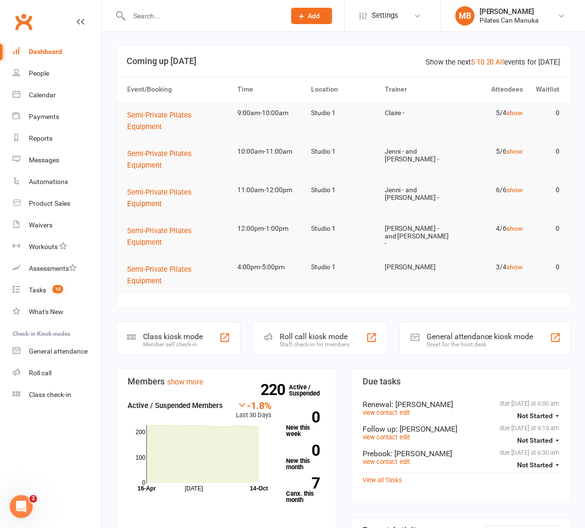
click at [156, 16] on input "text" at bounding box center [202, 15] width 153 height 13
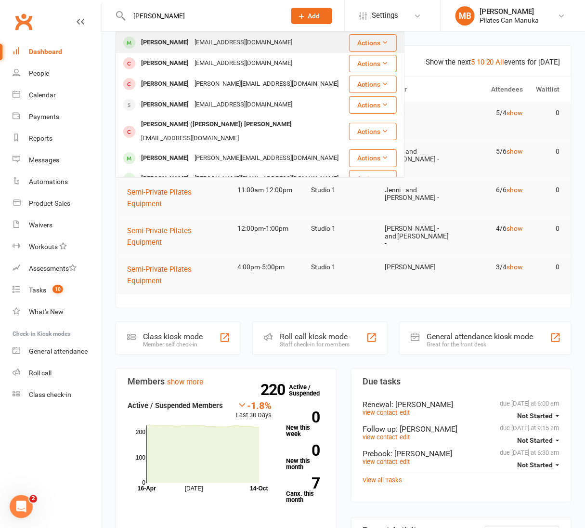
type input "[PERSON_NAME]"
click at [217, 43] on div "[EMAIL_ADDRESS][DOMAIN_NAME]" at bounding box center [244, 43] width 104 height 14
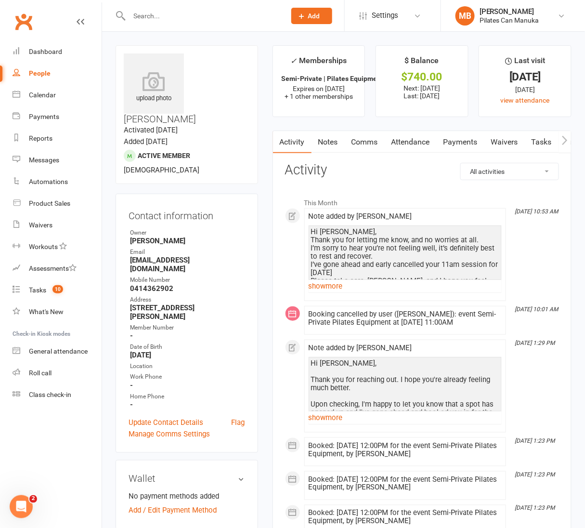
click at [330, 142] on link "Notes" at bounding box center [328, 142] width 33 height 22
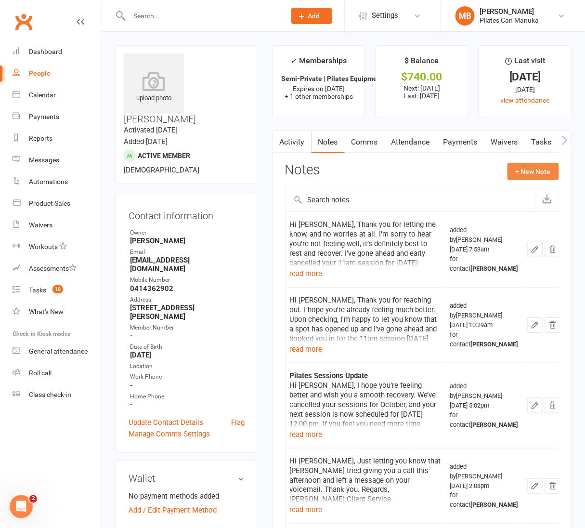
click at [533, 168] on button "+ New Note" at bounding box center [534, 171] width 52 height 17
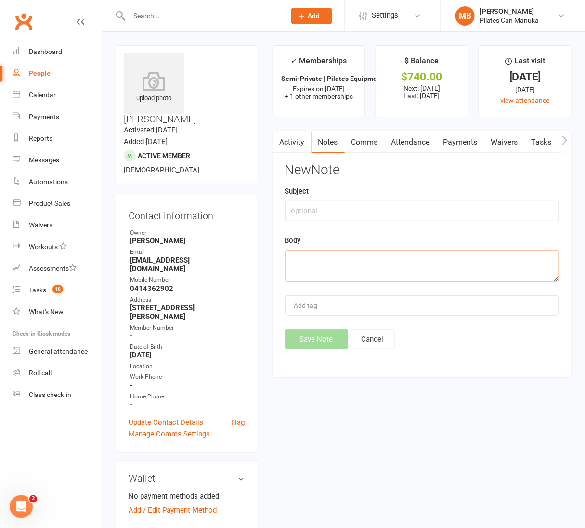
click at [368, 263] on textarea at bounding box center [422, 266] width 274 height 32
paste textarea "Lo Ipsumdol, Sitame con adip elitsed. Doei tempori utl etdo magn aliq eni 72ad …"
type textarea "Lo Ipsumdol, Sitame con adip elitsed. Doei tempori utl etdo magn aliq eni 72ad …"
click at [310, 333] on button "Save Note" at bounding box center [316, 339] width 63 height 20
